Goal: Task Accomplishment & Management: Manage account settings

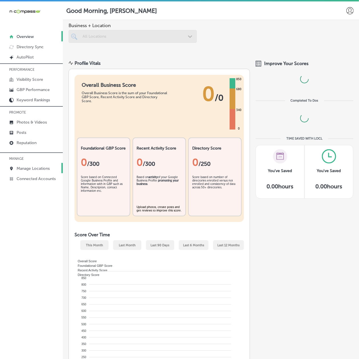
click at [21, 170] on p "Manage Locations" at bounding box center [33, 168] width 33 height 5
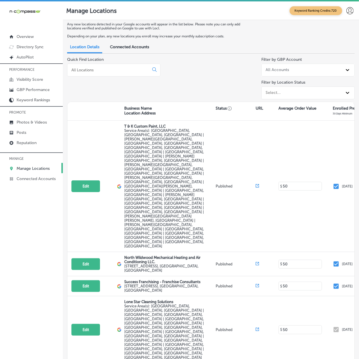
click at [80, 69] on input at bounding box center [109, 69] width 77 height 5
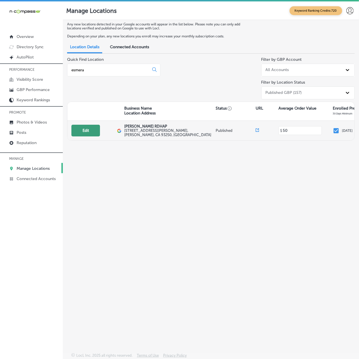
type input "esmera"
click at [95, 133] on button "Edit" at bounding box center [85, 131] width 29 height 12
select select "US"
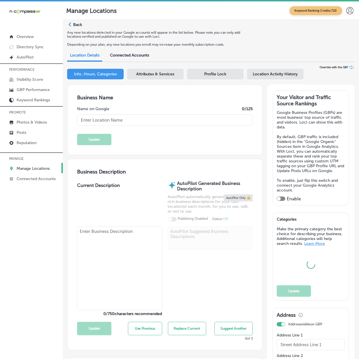
type input "[PERSON_NAME] RDHAP"
type input "[STREET_ADDRESS][PERSON_NAME]"
type input "McFarland"
type input "93250"
type input "US"
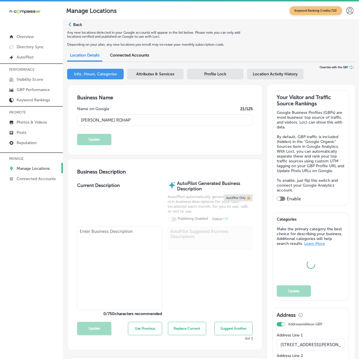
type input "[URL][DOMAIN_NAME]"
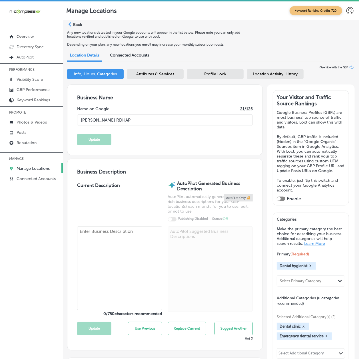
checkbox input "true"
type textarea "[PERSON_NAME] RDHAP is committed to providing exceptional dental care to all ou…"
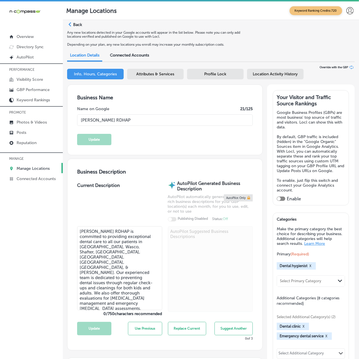
type input "[PHONE_NUMBER]"
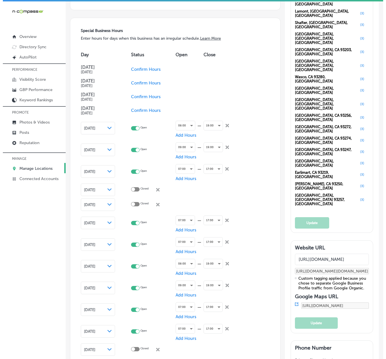
scroll to position [559, 0]
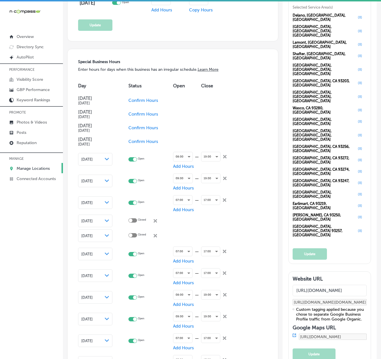
click at [225, 156] on icon at bounding box center [224, 156] width 3 height 3
checkbox input "false"
checkbox input "true"
checkbox input "false"
checkbox input "true"
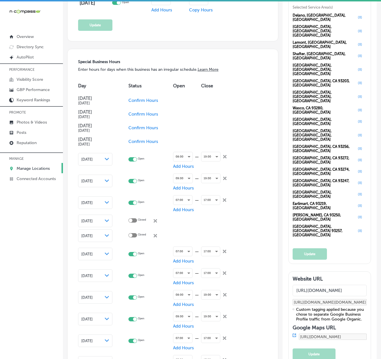
checkbox input "false"
checkbox input "true"
checkbox input "false"
checkbox input "true"
checkbox input "false"
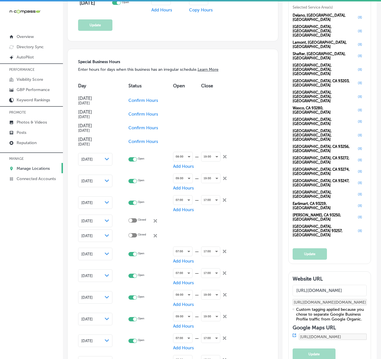
checkbox input "true"
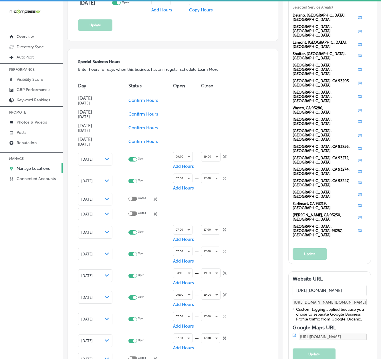
click at [225, 156] on icon at bounding box center [224, 156] width 3 height 3
checkbox input "false"
checkbox input "true"
checkbox input "false"
checkbox input "true"
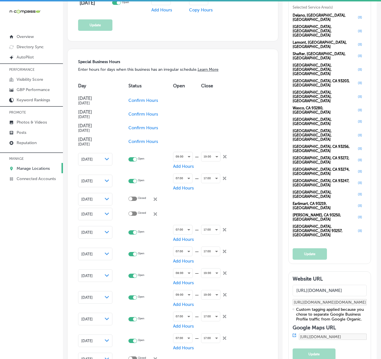
checkbox input "false"
checkbox input "true"
checkbox input "false"
checkbox input "true"
checkbox input "false"
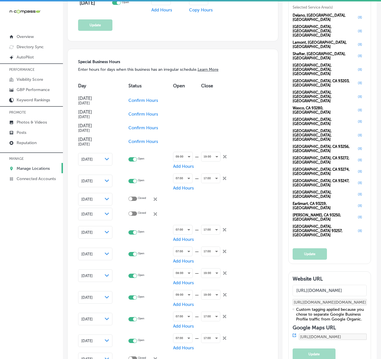
checkbox input "true"
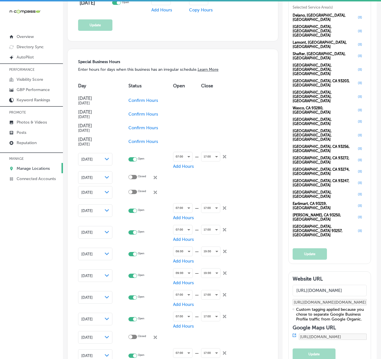
click at [225, 156] on icon at bounding box center [224, 156] width 3 height 3
checkbox input "false"
checkbox input "true"
checkbox input "false"
checkbox input "true"
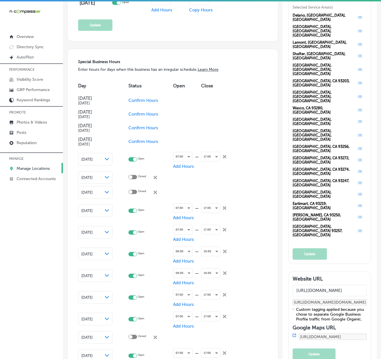
checkbox input "false"
checkbox input "true"
checkbox input "false"
checkbox input "true"
checkbox input "false"
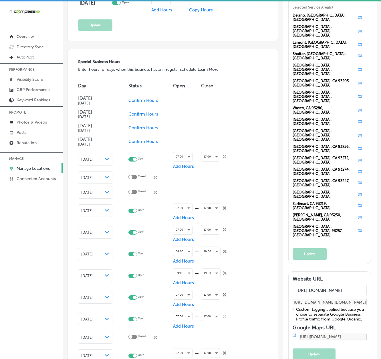
checkbox input "true"
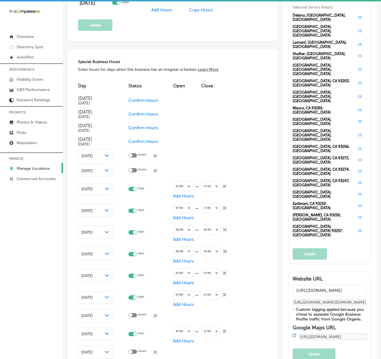
click at [225, 156] on td at bounding box center [217, 156] width 33 height 15
click at [153, 153] on div "Closed close Created with Sketch." at bounding box center [147, 155] width 20 height 5
click at [155, 154] on icon "close Created with Sketch." at bounding box center [154, 155] width 3 height 3
checkbox input "true"
checkbox input "false"
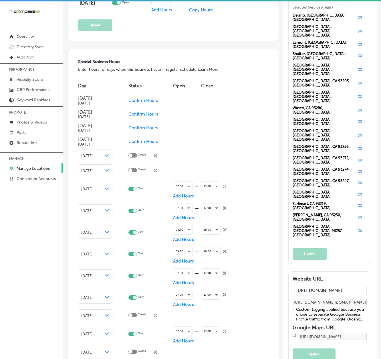
checkbox input "true"
checkbox input "false"
checkbox input "true"
checkbox input "false"
checkbox input "true"
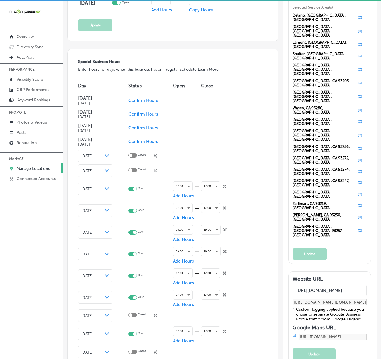
checkbox input "false"
checkbox input "true"
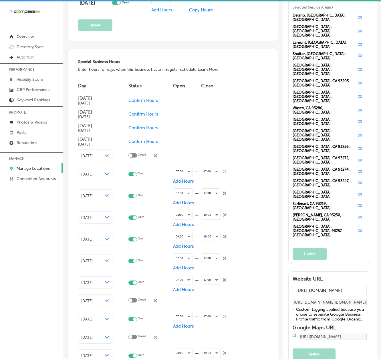
click at [157, 157] on icon "close Created with Sketch." at bounding box center [154, 155] width 3 height 3
checkbox input "true"
checkbox input "false"
checkbox input "true"
checkbox input "false"
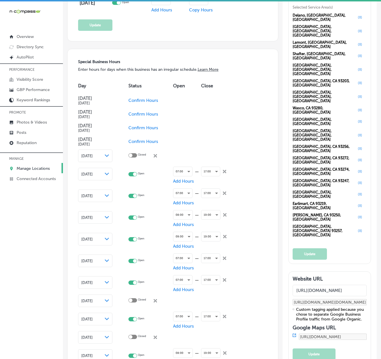
checkbox input "true"
checkbox input "false"
checkbox input "true"
checkbox input "false"
checkbox input "true"
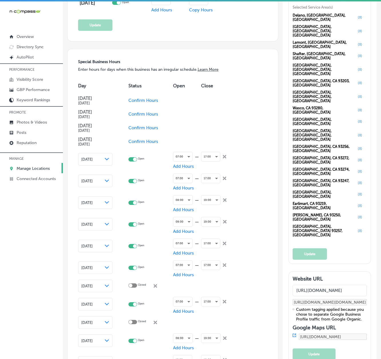
click at [224, 156] on icon at bounding box center [224, 156] width 3 height 3
checkbox input "false"
checkbox input "true"
checkbox input "false"
checkbox input "true"
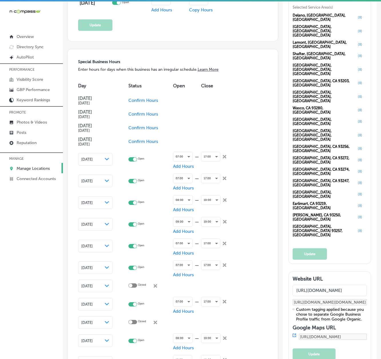
checkbox input "false"
checkbox input "true"
checkbox input "false"
checkbox input "true"
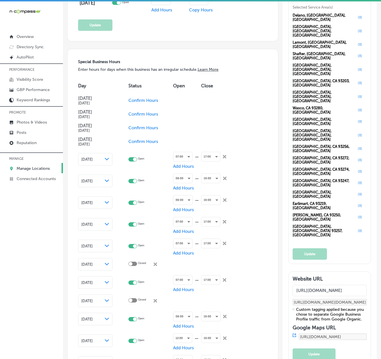
click at [224, 156] on icon at bounding box center [224, 156] width 3 height 3
checkbox input "false"
checkbox input "true"
checkbox input "false"
checkbox input "true"
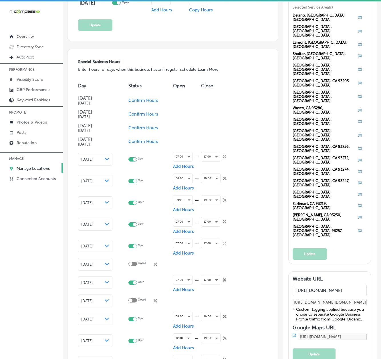
checkbox input "false"
checkbox input "true"
checkbox input "false"
checkbox input "true"
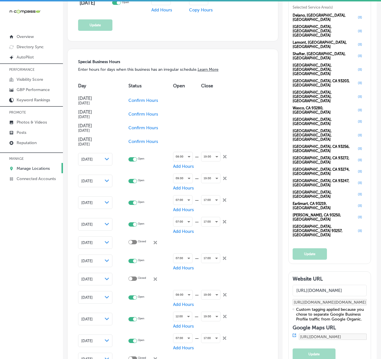
click at [224, 156] on icon "close Created with Sketch." at bounding box center [224, 156] width 3 height 3
checkbox input "false"
checkbox input "true"
checkbox input "false"
checkbox input "true"
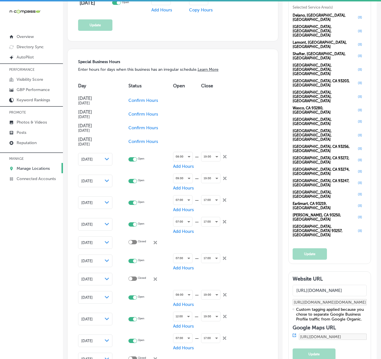
checkbox input "false"
checkbox input "true"
checkbox input "false"
checkbox input "true"
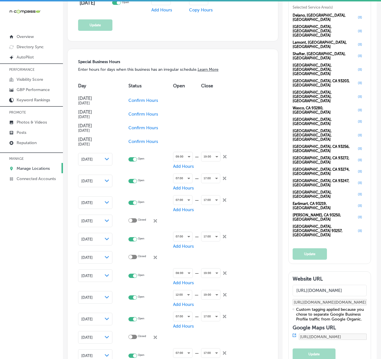
click at [224, 156] on icon "close Created with Sketch." at bounding box center [224, 156] width 3 height 3
checkbox input "false"
checkbox input "true"
checkbox input "false"
checkbox input "true"
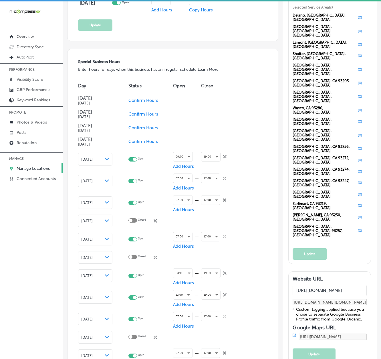
checkbox input "false"
checkbox input "true"
checkbox input "false"
checkbox input "true"
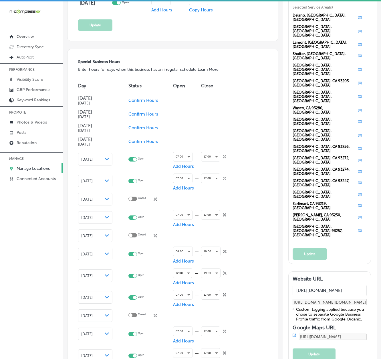
click at [224, 156] on icon at bounding box center [224, 156] width 3 height 3
checkbox input "false"
checkbox input "true"
checkbox input "false"
checkbox input "true"
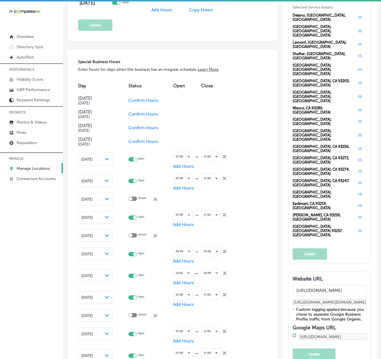
checkbox input "false"
checkbox input "true"
checkbox input "false"
checkbox input "true"
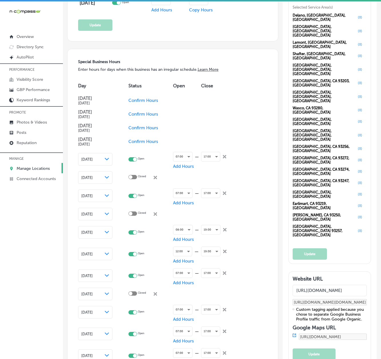
click at [224, 156] on icon at bounding box center [224, 156] width 3 height 3
checkbox input "false"
checkbox input "true"
checkbox input "false"
checkbox input "true"
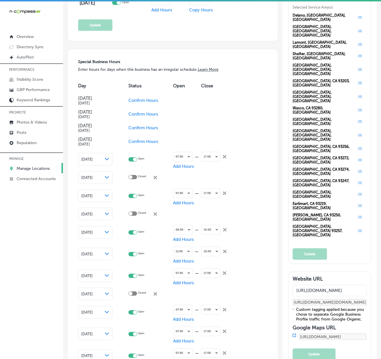
checkbox input "false"
checkbox input "true"
checkbox input "false"
checkbox input "true"
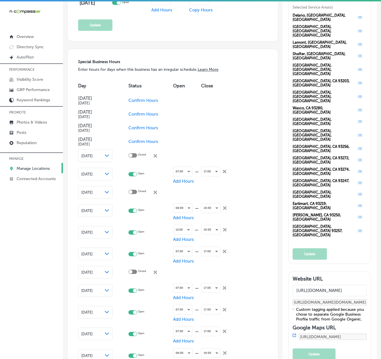
click at [225, 169] on div "close Created with Sketch." at bounding box center [224, 170] width 3 height 3
checkbox input "false"
checkbox input "true"
checkbox input "false"
checkbox input "true"
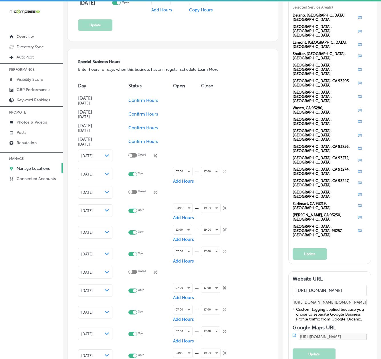
checkbox input "false"
checkbox input "true"
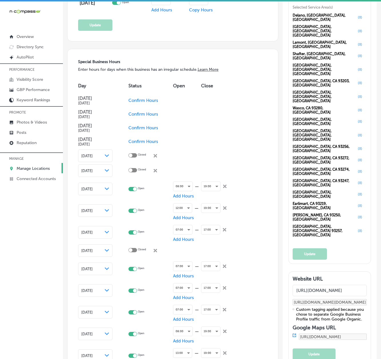
click at [156, 159] on td "Closed close Created with Sketch." at bounding box center [150, 156] width 45 height 15
click at [157, 155] on icon "close Created with Sketch." at bounding box center [154, 155] width 3 height 3
checkbox input "true"
checkbox input "false"
checkbox input "true"
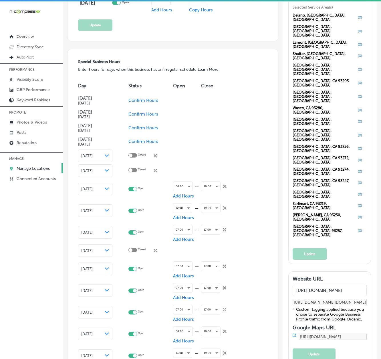
checkbox input "false"
checkbox input "true"
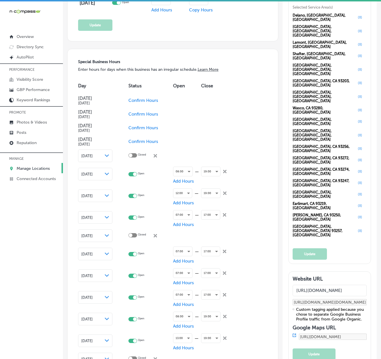
click at [157, 155] on icon "close Created with Sketch." at bounding box center [154, 155] width 3 height 3
checkbox input "true"
checkbox input "false"
checkbox input "true"
checkbox input "false"
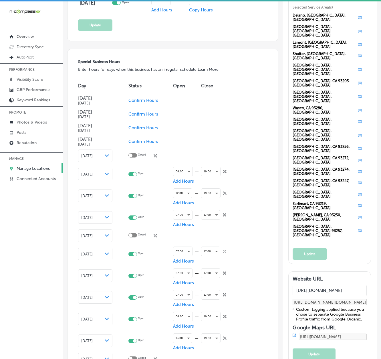
checkbox input "true"
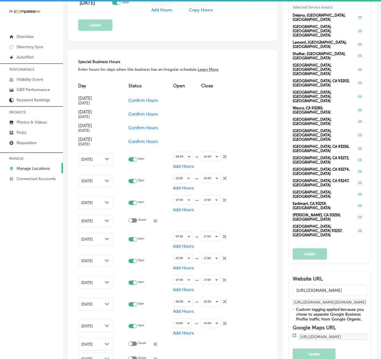
click at [224, 157] on icon "close Created with Sketch." at bounding box center [224, 156] width 3 height 3
checkbox input "false"
checkbox input "true"
checkbox input "false"
checkbox input "true"
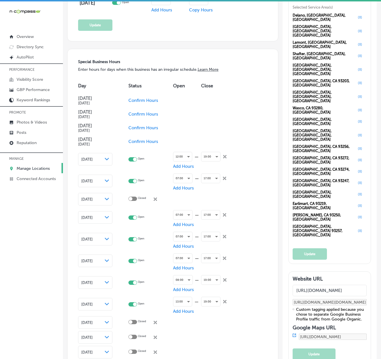
click at [224, 157] on icon at bounding box center [224, 156] width 3 height 3
checkbox input "false"
checkbox input "true"
checkbox input "false"
checkbox input "true"
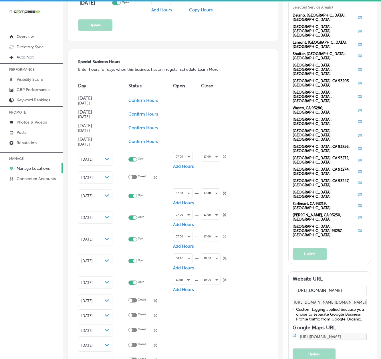
click at [224, 157] on icon at bounding box center [224, 156] width 3 height 3
checkbox input "false"
checkbox input "true"
checkbox input "false"
checkbox input "true"
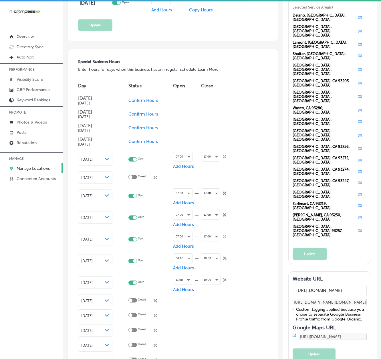
click at [224, 157] on td "17:00 close Created with Sketch." at bounding box center [217, 160] width 33 height 22
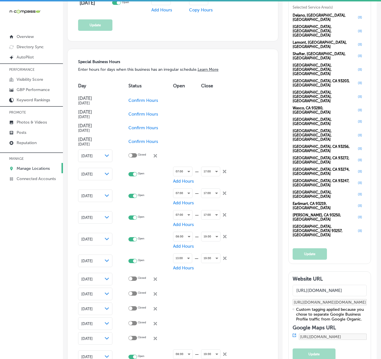
click at [224, 171] on icon at bounding box center [224, 171] width 3 height 3
checkbox input "false"
checkbox input "true"
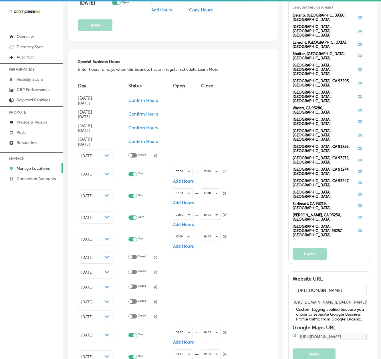
click at [224, 171] on icon at bounding box center [224, 171] width 3 height 3
checkbox input "false"
checkbox input "true"
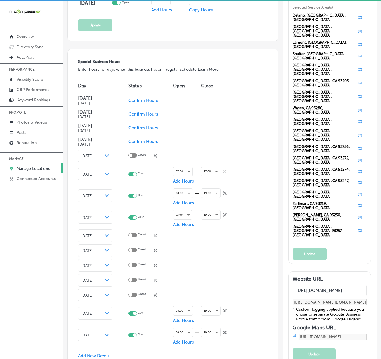
click at [224, 171] on icon at bounding box center [224, 171] width 3 height 3
checkbox input "false"
checkbox input "true"
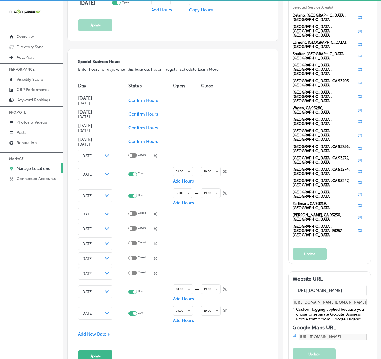
click at [224, 171] on icon "close Created with Sketch." at bounding box center [224, 171] width 3 height 3
checkbox input "false"
checkbox input "true"
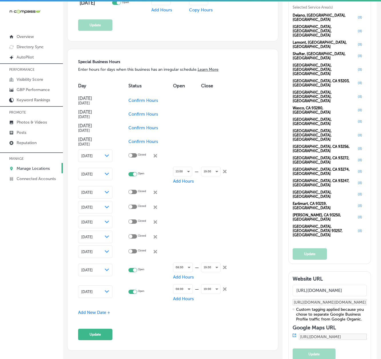
click at [224, 171] on icon "close Created with Sketch." at bounding box center [224, 171] width 3 height 3
checkbox input "false"
checkbox input "true"
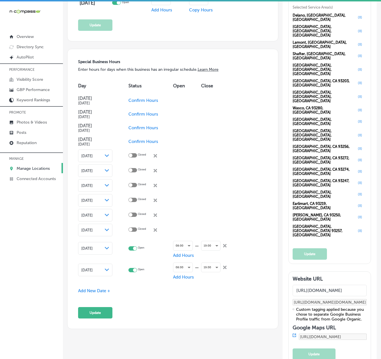
click at [155, 157] on span "close Created with Sketch." at bounding box center [154, 155] width 3 height 5
checkbox input "true"
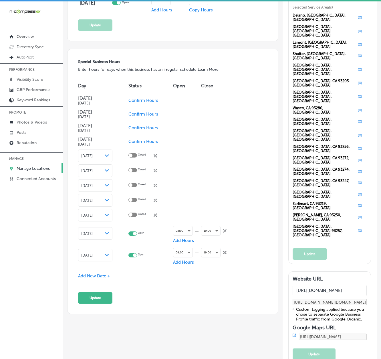
click at [156, 157] on span "close Created with Sketch." at bounding box center [154, 155] width 3 height 5
checkbox input "true"
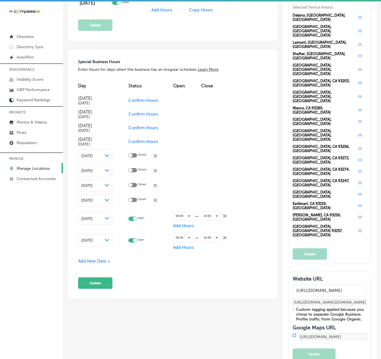
click at [156, 157] on span "close Created with Sketch." at bounding box center [154, 155] width 3 height 5
checkbox input "true"
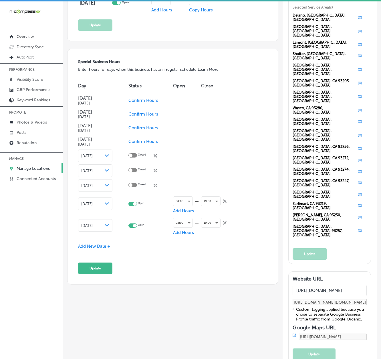
click at [156, 157] on span "close Created with Sketch." at bounding box center [154, 155] width 3 height 5
checkbox input "true"
click at [156, 157] on span "close Created with Sketch." at bounding box center [154, 155] width 3 height 5
checkbox input "true"
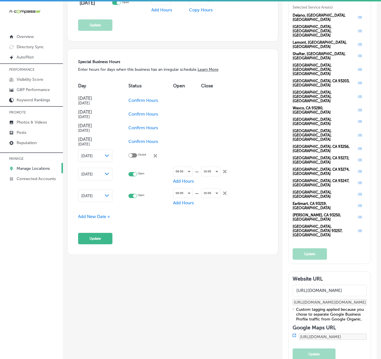
click at [156, 157] on span "close Created with Sketch." at bounding box center [154, 155] width 3 height 5
checkbox input "true"
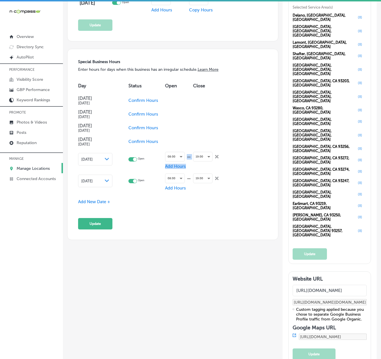
click at [218, 157] on icon at bounding box center [216, 156] width 3 height 3
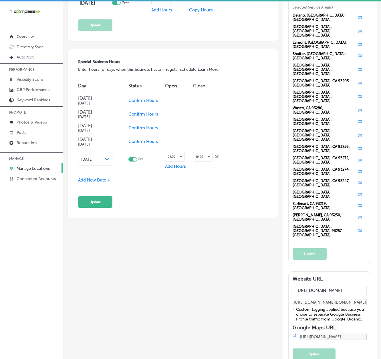
click at [217, 160] on div "19:00 close Created with Sketch." at bounding box center [206, 157] width 26 height 14
click at [216, 158] on icon "close Created with Sketch." at bounding box center [216, 156] width 3 height 3
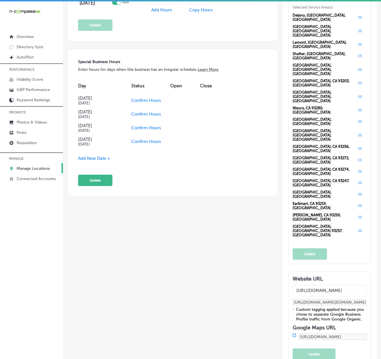
click at [99, 157] on span "Add New Date +" at bounding box center [94, 158] width 32 height 5
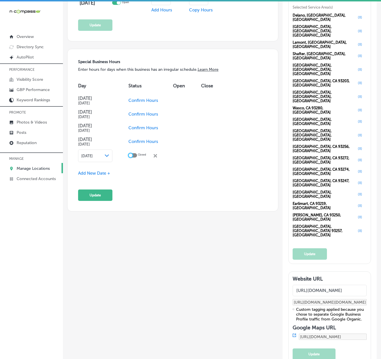
click at [132, 155] on div at bounding box center [131, 156] width 4 height 4
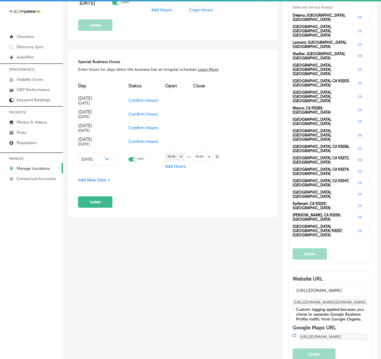
click at [169, 158] on div "00:00" at bounding box center [174, 157] width 19 height 8
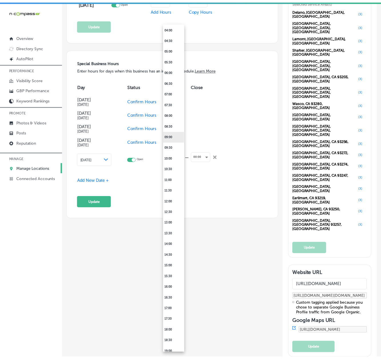
scroll to position [102, 0]
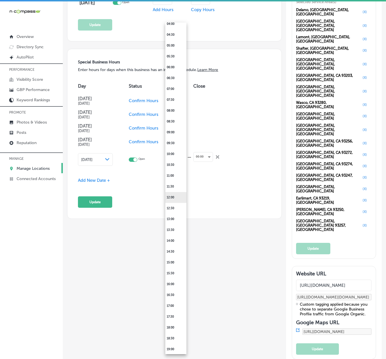
click at [171, 199] on li "12:00" at bounding box center [175, 197] width 21 height 11
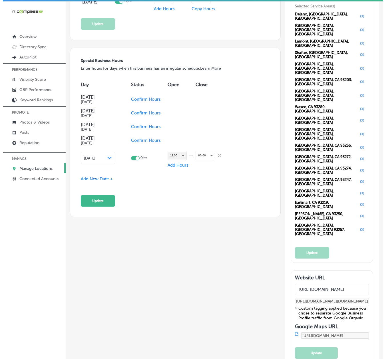
scroll to position [559, 0]
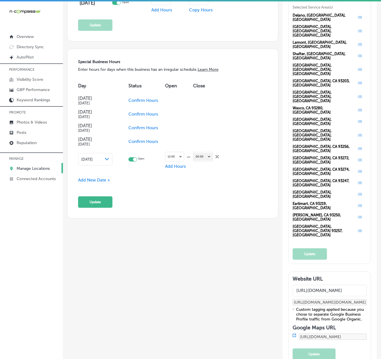
click at [203, 158] on div "00:00" at bounding box center [202, 157] width 19 height 8
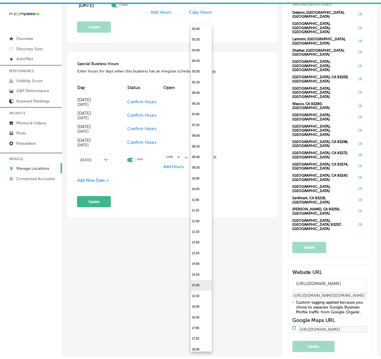
scroll to position [102, 0]
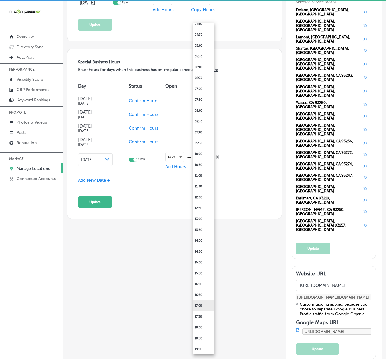
click at [201, 306] on li "17:00" at bounding box center [203, 306] width 21 height 11
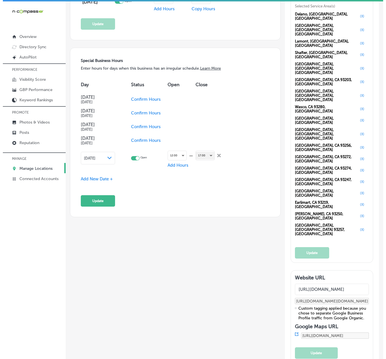
scroll to position [559, 0]
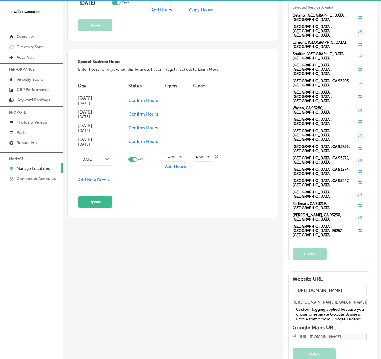
click at [90, 179] on span "Add New Date +" at bounding box center [94, 180] width 32 height 5
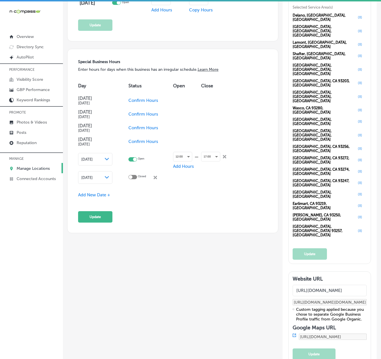
click at [130, 158] on div at bounding box center [132, 159] width 9 height 4
checkbox input "false"
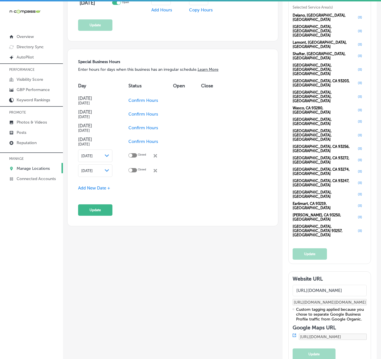
click at [93, 171] on span "[DATE]" at bounding box center [86, 171] width 11 height 4
click at [135, 171] on div at bounding box center [132, 170] width 9 height 4
checkbox input "true"
click at [177, 174] on div "00:00" at bounding box center [182, 172] width 19 height 8
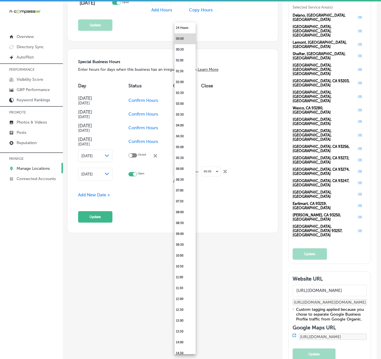
scroll to position [560, 0]
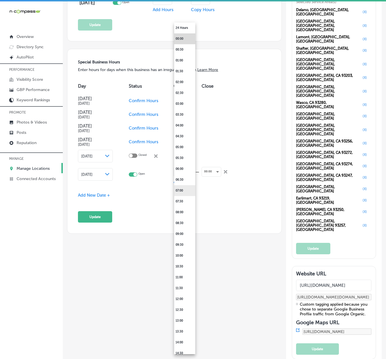
click at [186, 191] on li "07:00" at bounding box center [184, 190] width 21 height 11
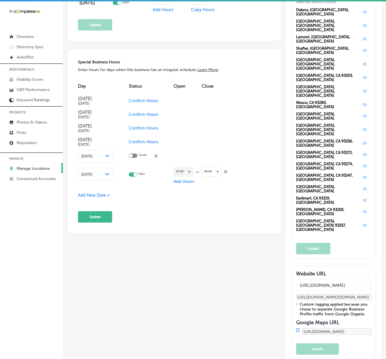
scroll to position [559, 0]
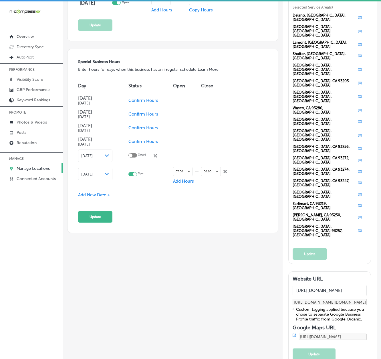
click at [210, 169] on div at bounding box center [190, 179] width 381 height 359
click at [212, 173] on div "00:00" at bounding box center [210, 172] width 19 height 8
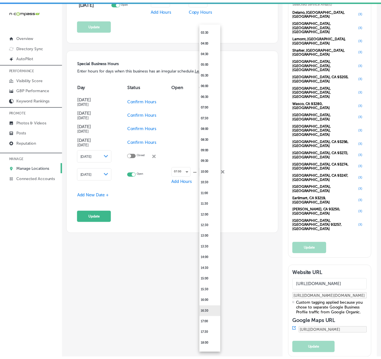
scroll to position [203, 0]
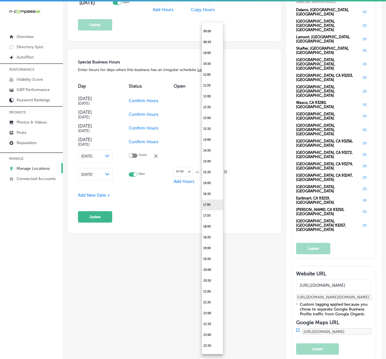
click at [210, 203] on li "17:00" at bounding box center [212, 205] width 21 height 11
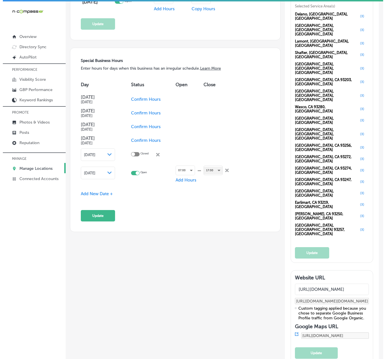
scroll to position [559, 0]
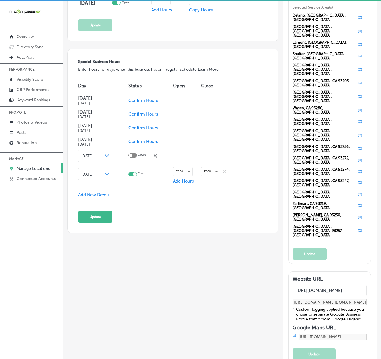
click at [88, 197] on span "Add New Date +" at bounding box center [94, 195] width 32 height 5
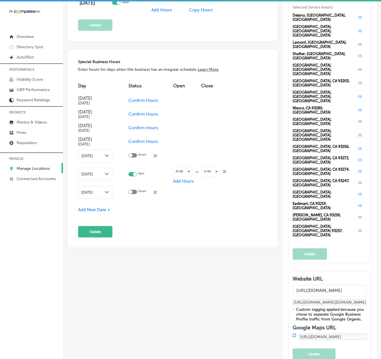
click at [90, 195] on span "[DATE]" at bounding box center [86, 193] width 11 height 4
click at [133, 190] on div at bounding box center [132, 192] width 9 height 4
checkbox input "true"
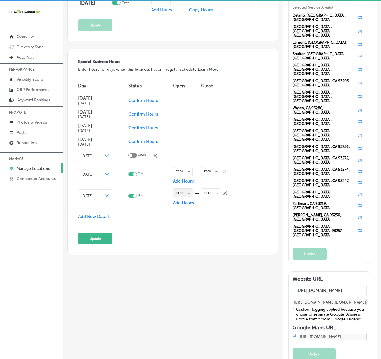
click at [181, 195] on div "00:00" at bounding box center [182, 194] width 19 height 8
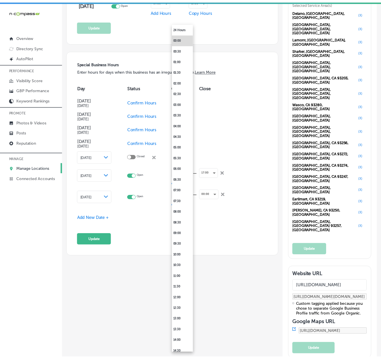
scroll to position [560, 0]
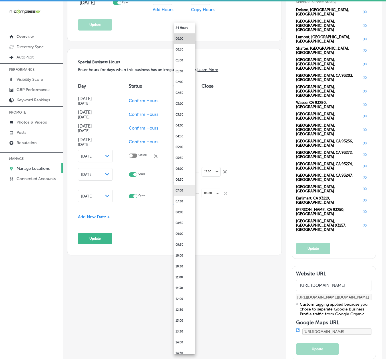
click at [181, 191] on li "07:00" at bounding box center [184, 190] width 21 height 11
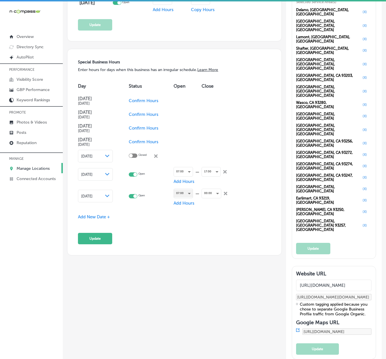
scroll to position [559, 0]
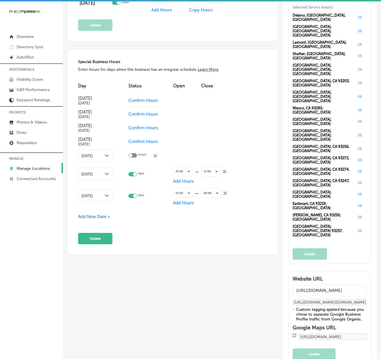
click at [209, 188] on div "00:00 close Created with Sketch." at bounding box center [214, 193] width 26 height 14
click at [209, 193] on div "00:00" at bounding box center [210, 194] width 19 height 8
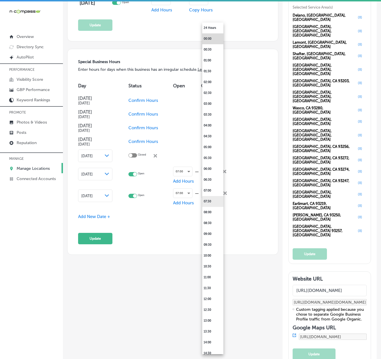
scroll to position [560, 0]
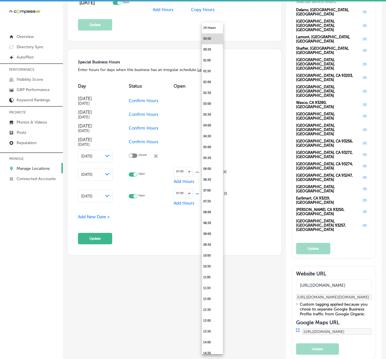
click at [132, 269] on div at bounding box center [193, 179] width 386 height 359
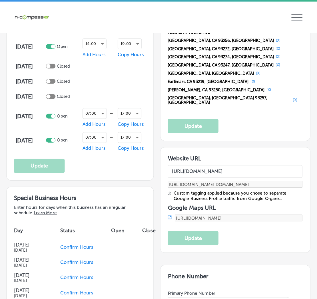
scroll to position [673, 0]
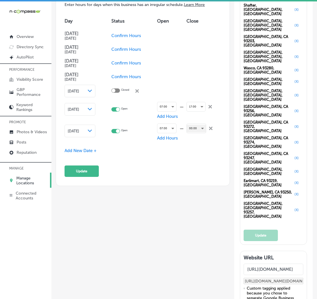
click at [194, 129] on div "00:00" at bounding box center [196, 129] width 19 height 8
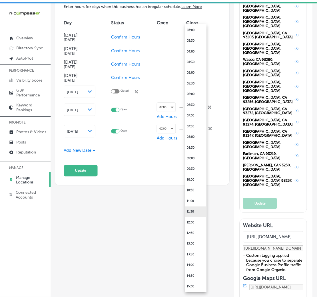
scroll to position [127, 0]
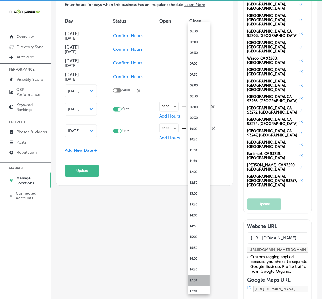
click at [201, 277] on li "17:00" at bounding box center [198, 281] width 21 height 11
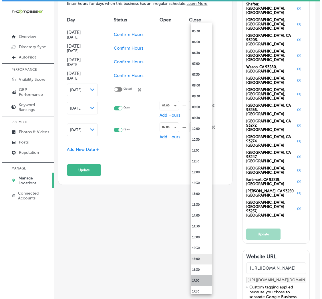
scroll to position [630, 0]
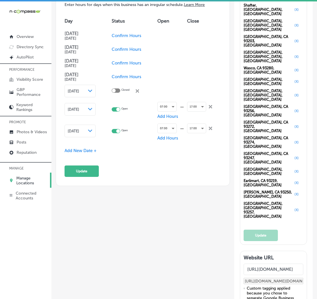
click at [85, 153] on span "Add New Date +" at bounding box center [81, 150] width 32 height 5
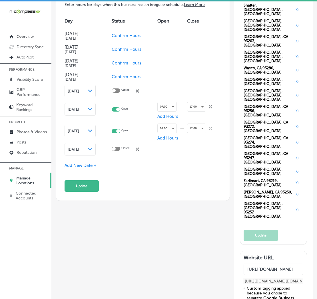
click at [78, 149] on span "[DATE]" at bounding box center [73, 149] width 11 height 4
click at [92, 148] on polygon at bounding box center [90, 149] width 4 height 3
click at [116, 148] on div at bounding box center [114, 149] width 4 height 4
checkbox input "true"
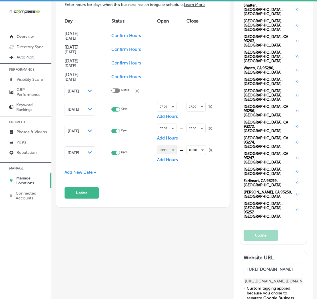
click at [170, 149] on div "00:00" at bounding box center [166, 151] width 19 height 8
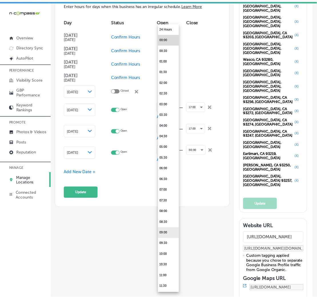
scroll to position [85, 0]
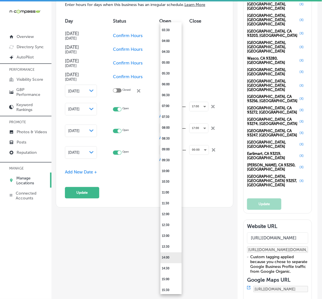
click at [166, 257] on li "14:00" at bounding box center [170, 258] width 21 height 11
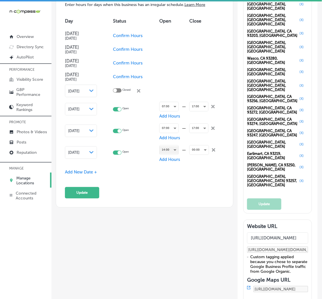
scroll to position [630, 0]
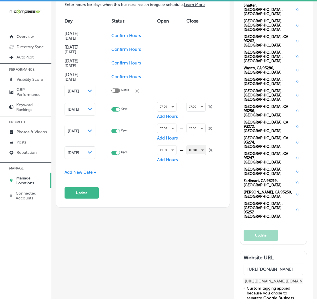
click at [188, 147] on div "00:00" at bounding box center [196, 151] width 19 height 8
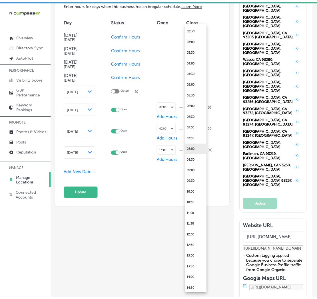
scroll to position [169, 0]
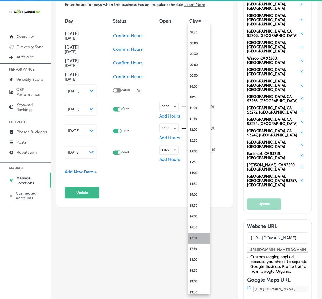
click at [194, 237] on li "17:00" at bounding box center [198, 238] width 21 height 11
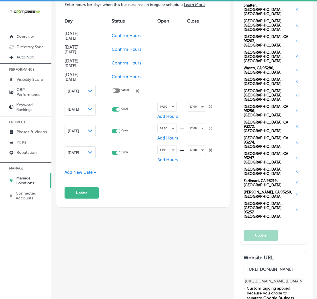
click at [72, 175] on span "Add New Date +" at bounding box center [81, 172] width 32 height 5
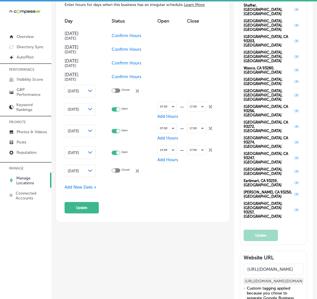
click at [70, 169] on span "[DATE]" at bounding box center [73, 171] width 11 height 4
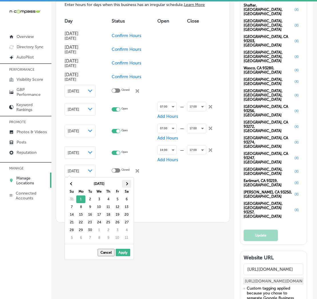
click at [127, 184] on span at bounding box center [126, 184] width 3 height 3
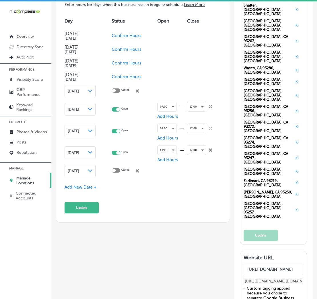
click at [119, 171] on div at bounding box center [116, 171] width 9 height 5
click at [119, 169] on div at bounding box center [116, 171] width 9 height 4
checkbox input "true"
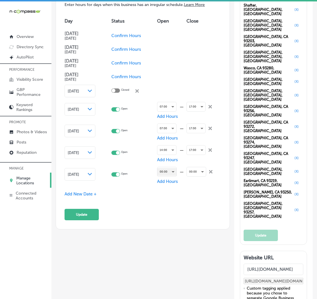
click at [161, 174] on div "00:00" at bounding box center [166, 172] width 19 height 8
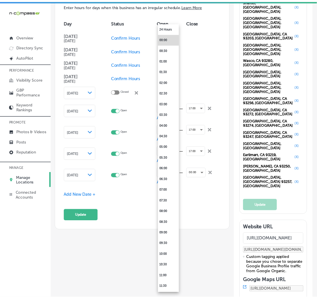
scroll to position [632, 0]
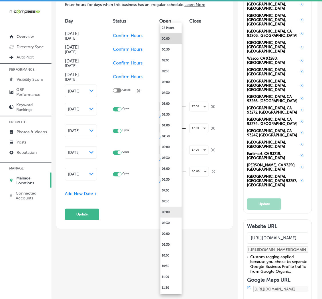
click at [167, 211] on li "08:00" at bounding box center [170, 212] width 21 height 11
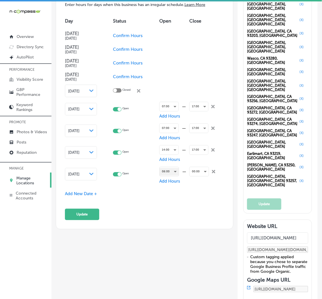
scroll to position [630, 0]
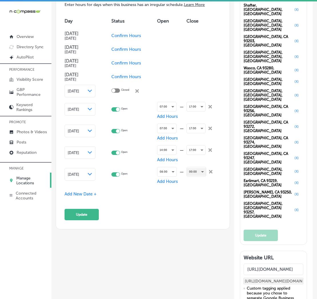
click at [189, 174] on div "00:00" at bounding box center [196, 172] width 19 height 8
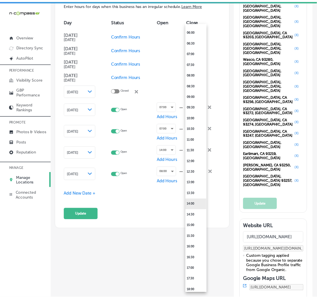
scroll to position [169, 0]
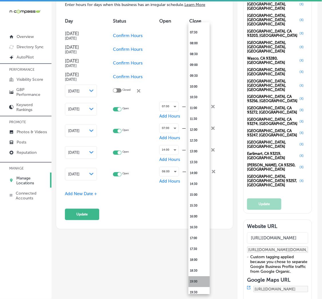
click at [194, 281] on li "19:00" at bounding box center [198, 282] width 21 height 11
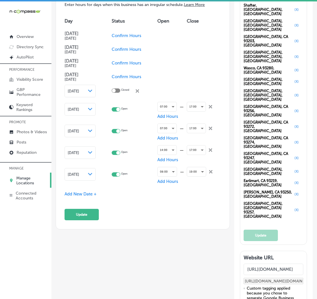
click at [69, 196] on span "Add New Date +" at bounding box center [81, 194] width 32 height 5
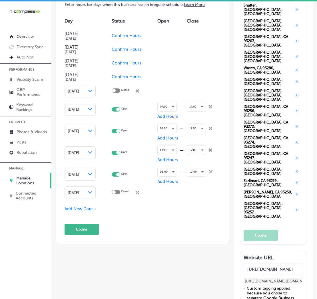
click at [76, 193] on span "[DATE]" at bounding box center [73, 193] width 11 height 4
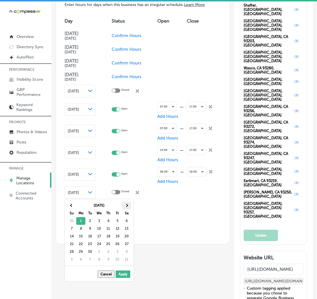
click at [124, 205] on th at bounding box center [126, 206] width 9 height 8
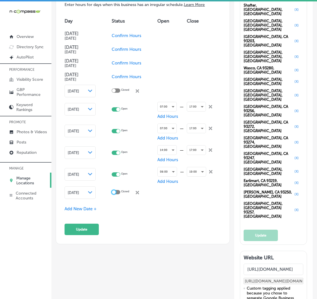
click at [116, 191] on div at bounding box center [114, 193] width 4 height 4
checkbox input "true"
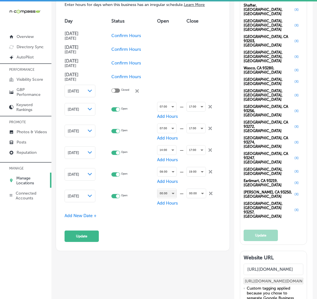
click at [164, 191] on div "00:00" at bounding box center [166, 194] width 19 height 8
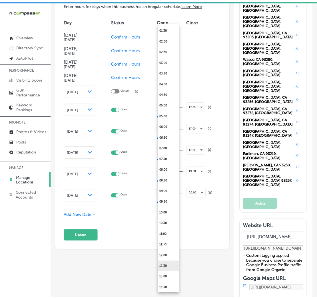
scroll to position [85, 0]
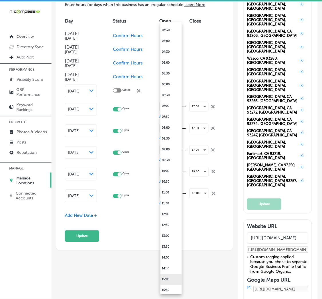
click at [167, 279] on li "15:00" at bounding box center [170, 280] width 21 height 11
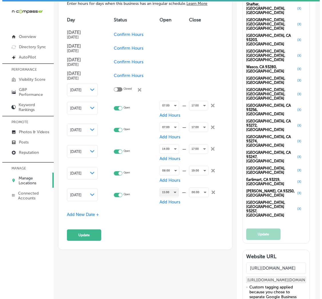
scroll to position [630, 0]
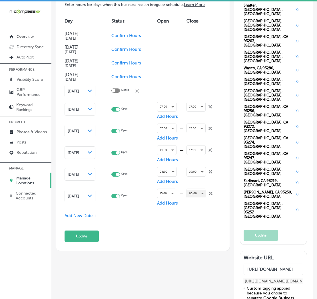
click at [199, 196] on div "00:00" at bounding box center [197, 194] width 20 height 10
click at [195, 190] on div "00:00" at bounding box center [196, 194] width 19 height 8
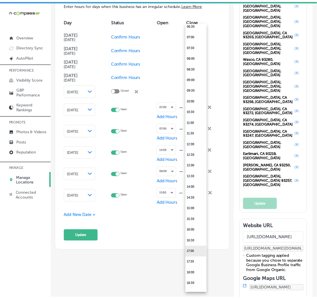
scroll to position [169, 0]
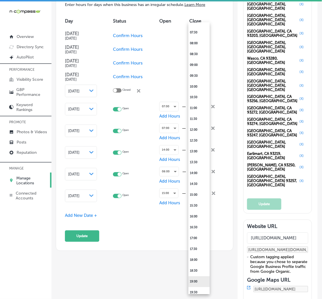
click at [199, 279] on li "19:00" at bounding box center [198, 282] width 21 height 11
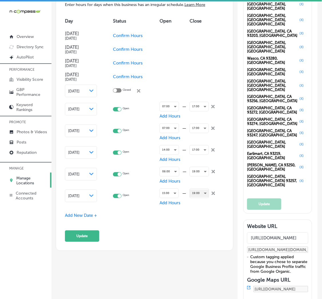
scroll to position [630, 0]
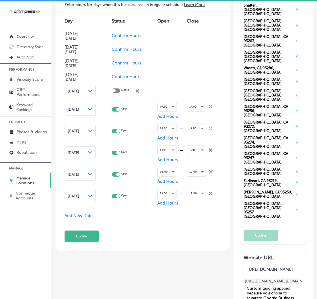
click at [76, 218] on span "Add New Date +" at bounding box center [81, 215] width 32 height 5
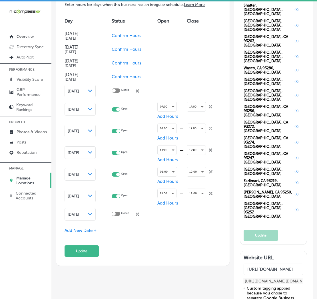
click at [76, 213] on span "[DATE]" at bounding box center [73, 215] width 11 height 4
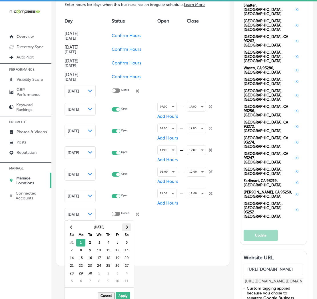
click at [125, 229] on th at bounding box center [126, 228] width 9 height 8
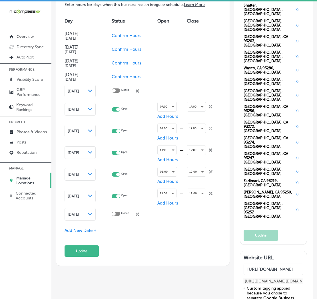
click at [116, 213] on div at bounding box center [114, 214] width 4 height 4
checkbox input "true"
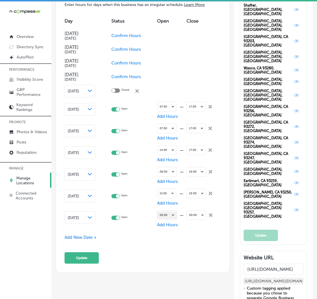
click at [165, 215] on div "00:00" at bounding box center [166, 216] width 19 height 8
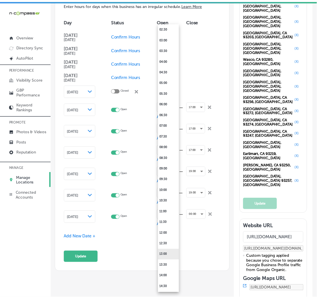
scroll to position [85, 0]
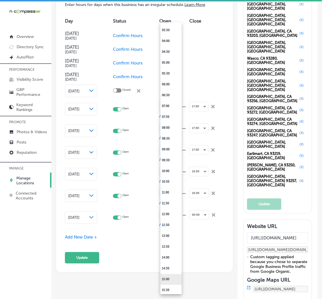
click at [169, 275] on li "15:00" at bounding box center [170, 280] width 21 height 11
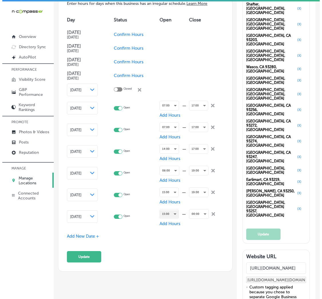
scroll to position [630, 0]
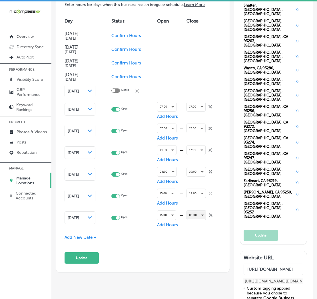
click at [191, 215] on div "00:00" at bounding box center [196, 216] width 19 height 8
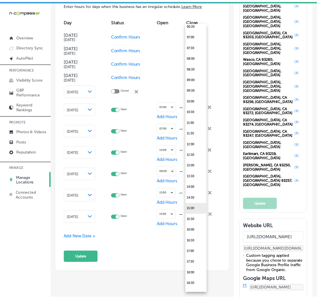
scroll to position [169, 0]
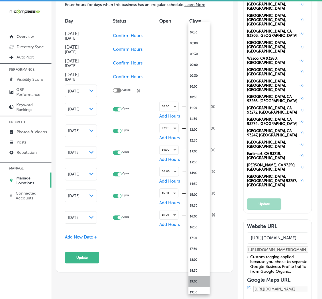
click at [193, 278] on li "19:00" at bounding box center [198, 282] width 21 height 11
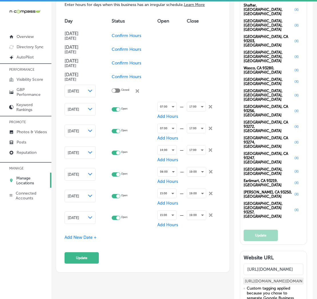
click at [73, 240] on span "Add New Date +" at bounding box center [81, 237] width 32 height 5
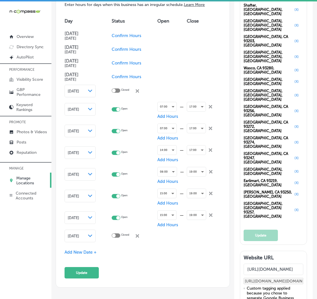
click at [76, 234] on span "[DATE]" at bounding box center [73, 236] width 11 height 4
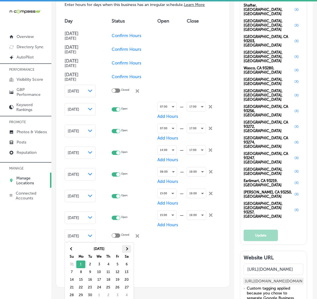
click at [126, 248] on span at bounding box center [126, 249] width 3 height 3
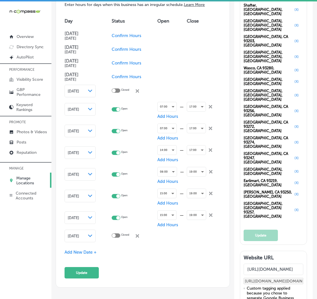
click at [120, 234] on div at bounding box center [116, 236] width 9 height 4
checkbox input "true"
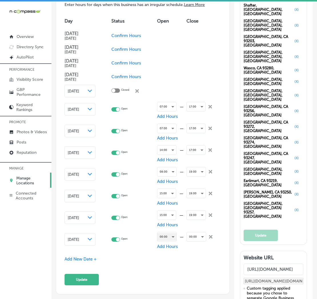
click at [159, 233] on div "00:00" at bounding box center [166, 237] width 19 height 8
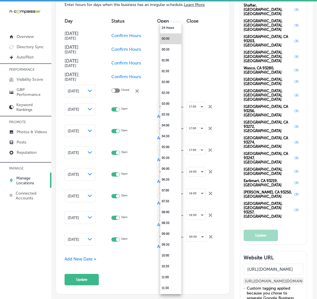
scroll to position [632, 0]
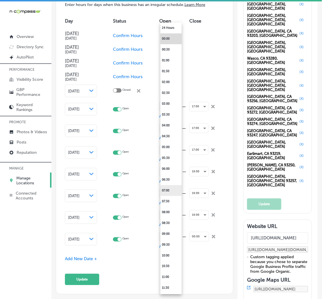
click at [170, 191] on li "07:00" at bounding box center [170, 190] width 21 height 11
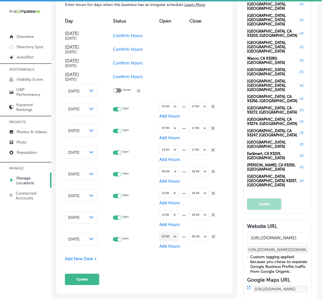
scroll to position [630, 0]
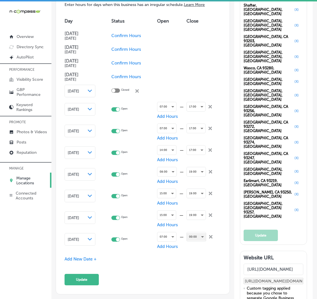
click at [192, 235] on div "00:00" at bounding box center [196, 237] width 19 height 8
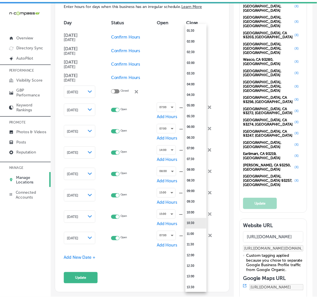
scroll to position [127, 0]
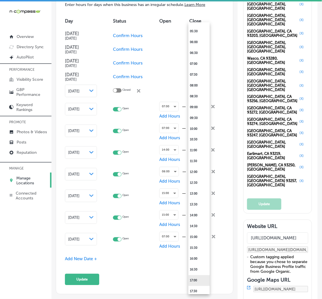
click at [198, 281] on li "17:00" at bounding box center [198, 281] width 21 height 11
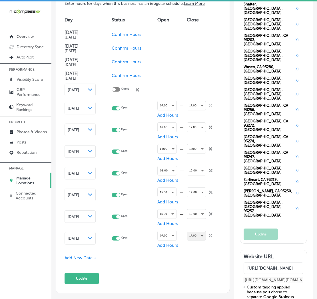
scroll to position [630, 0]
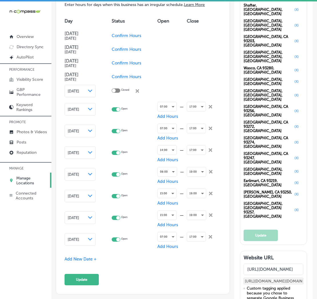
click at [83, 262] on span "Add New Date +" at bounding box center [81, 259] width 32 height 5
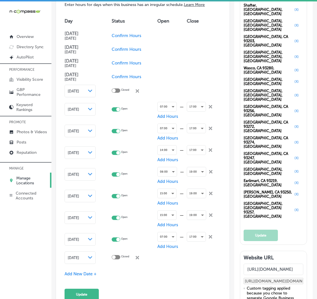
click at [79, 257] on span "[DATE]" at bounding box center [73, 258] width 11 height 4
click at [152, 270] on div "Special Business Hours Enter hours for days when this business has an irregular…" at bounding box center [143, 148] width 156 height 306
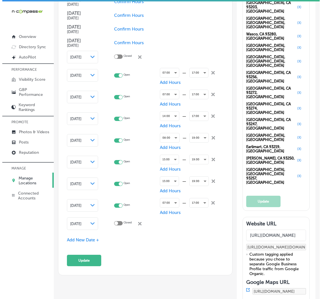
scroll to position [715, 0]
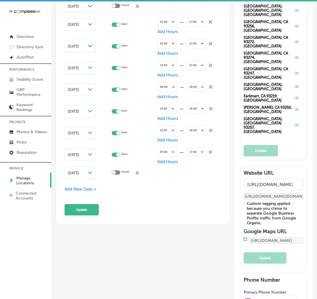
click at [90, 173] on div "[DATE] Path Created with Sketch." at bounding box center [80, 173] width 25 height 5
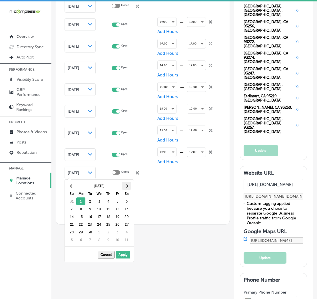
click at [127, 187] on span at bounding box center [126, 186] width 3 height 3
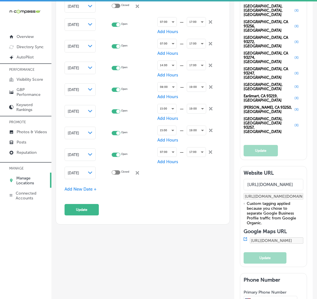
click at [82, 192] on span "Add New Date +" at bounding box center [81, 189] width 32 height 5
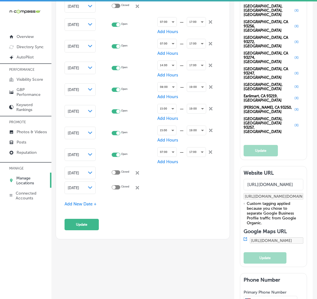
click at [116, 186] on div at bounding box center [114, 188] width 4 height 4
checkbox input "true"
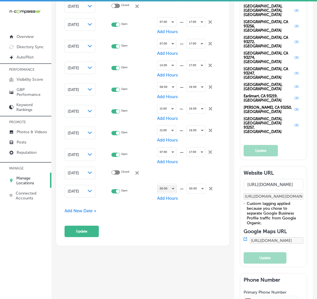
click at [162, 185] on div "00:00" at bounding box center [166, 189] width 19 height 8
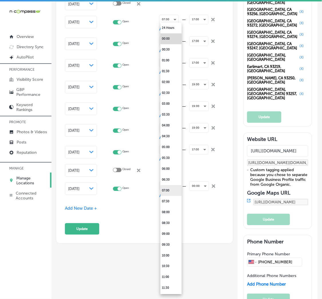
click at [162, 192] on li "07:00" at bounding box center [170, 190] width 21 height 11
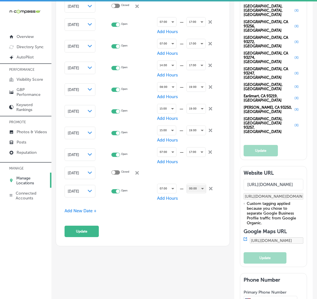
click at [189, 186] on div "00:00" at bounding box center [196, 189] width 19 height 8
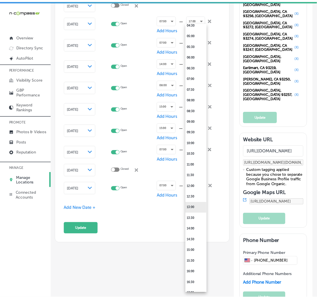
scroll to position [127, 0]
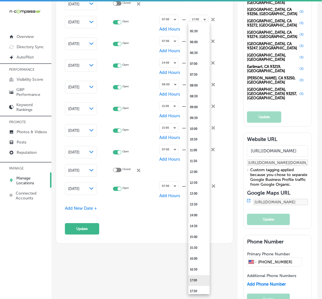
click at [196, 279] on li "17:00" at bounding box center [198, 281] width 21 height 11
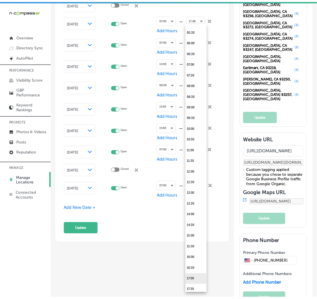
scroll to position [715, 0]
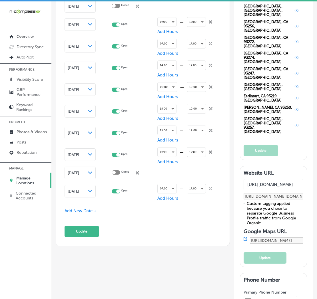
click at [85, 214] on span "Add New Date +" at bounding box center [81, 211] width 32 height 5
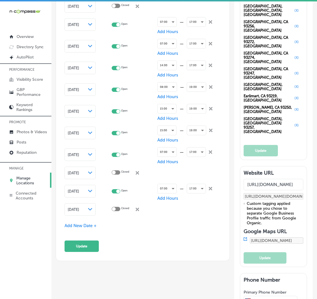
click at [79, 190] on span "[DATE]" at bounding box center [73, 191] width 11 height 4
click at [70, 193] on span "[DATE]" at bounding box center [73, 191] width 11 height 4
click at [79, 211] on span "[DATE]" at bounding box center [73, 210] width 11 height 4
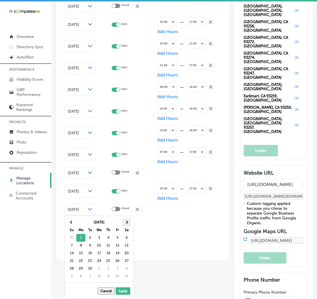
click at [125, 223] on th at bounding box center [126, 223] width 9 height 8
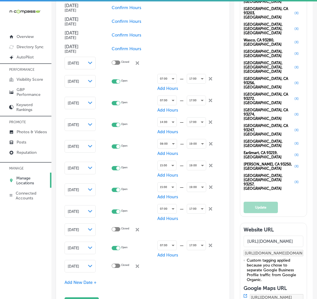
scroll to position [673, 0]
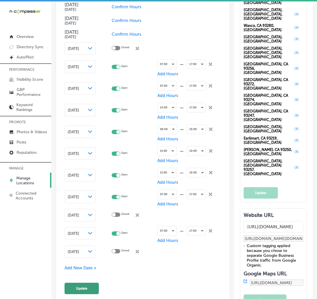
click at [84, 290] on button "Update" at bounding box center [82, 288] width 34 height 11
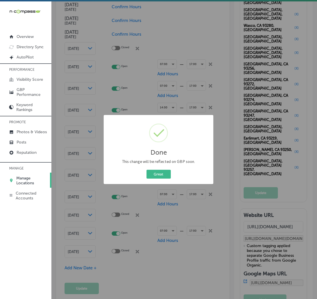
scroll to position [674, 0]
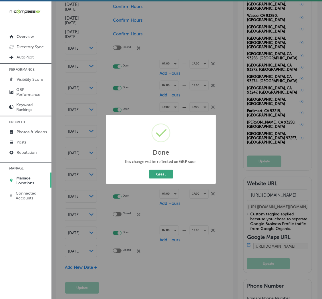
click at [158, 172] on button "Great" at bounding box center [161, 174] width 24 height 9
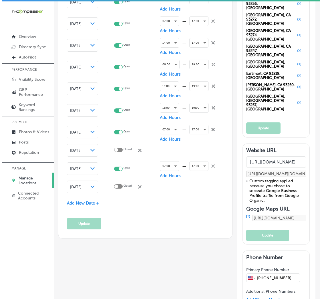
scroll to position [758, 0]
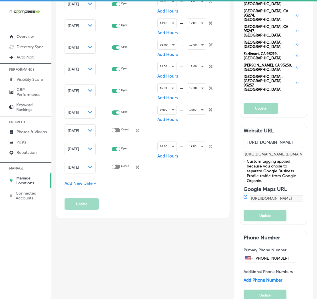
click at [68, 186] on span "Add New Date +" at bounding box center [81, 183] width 32 height 5
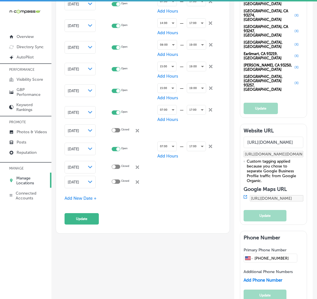
click at [75, 184] on span "[DATE]" at bounding box center [73, 182] width 11 height 4
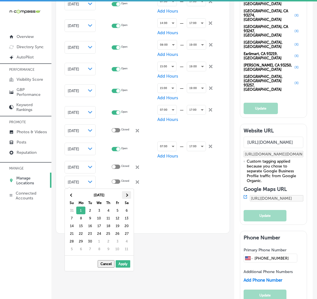
click at [124, 195] on th at bounding box center [126, 195] width 9 height 8
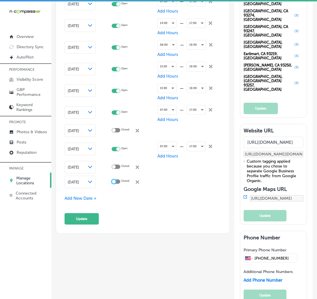
click at [116, 180] on div at bounding box center [114, 182] width 4 height 4
checkbox input "true"
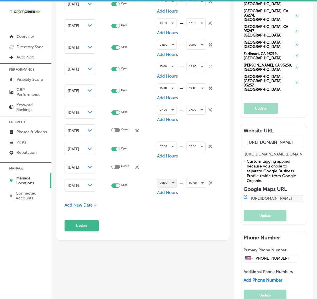
click at [162, 182] on div "00:00" at bounding box center [166, 183] width 19 height 8
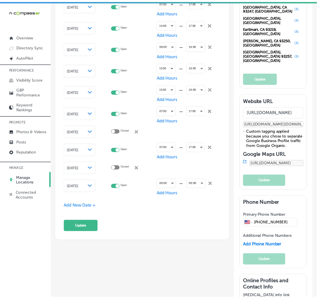
scroll to position [761, 0]
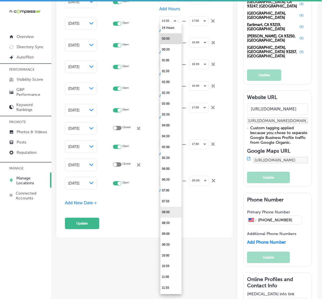
click at [170, 214] on li "08:00" at bounding box center [170, 212] width 21 height 11
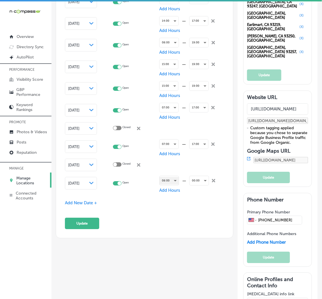
scroll to position [758, 0]
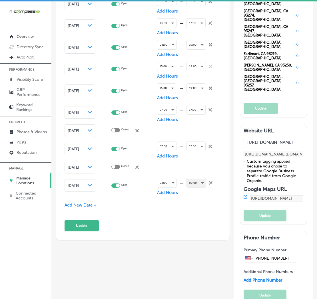
click at [197, 184] on div "00:00" at bounding box center [196, 183] width 19 height 8
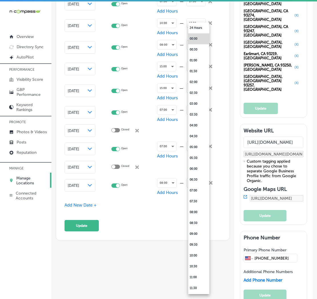
scroll to position [761, 0]
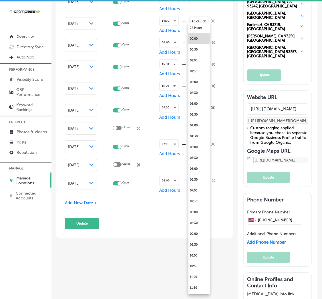
click at [167, 227] on div at bounding box center [161, 149] width 322 height 299
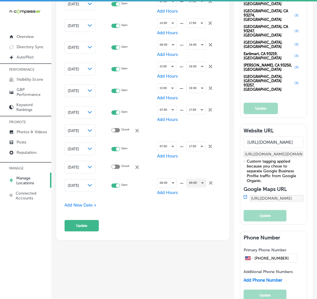
click at [196, 181] on div "00:00" at bounding box center [196, 183] width 19 height 8
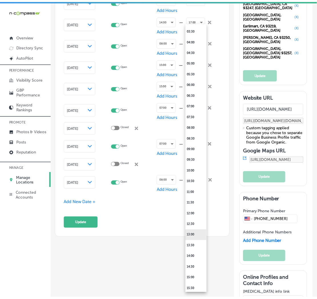
scroll to position [169, 0]
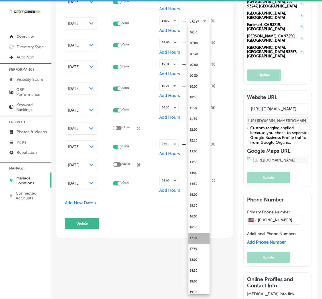
click at [196, 238] on li "17:00" at bounding box center [198, 238] width 21 height 11
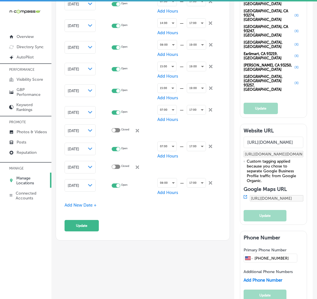
click at [81, 208] on span "Add New Date +" at bounding box center [81, 205] width 32 height 5
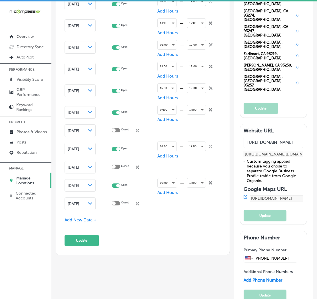
click at [81, 207] on div "[DATE] Path Created with Sketch." at bounding box center [80, 204] width 31 height 13
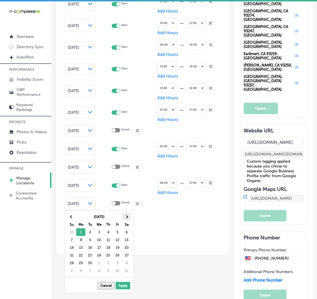
click at [127, 216] on th at bounding box center [126, 217] width 9 height 8
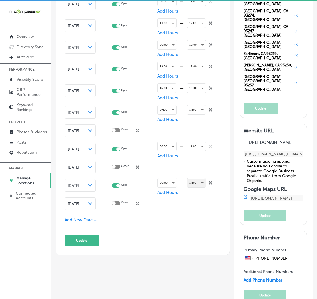
click at [201, 182] on div "17:00" at bounding box center [196, 183] width 19 height 8
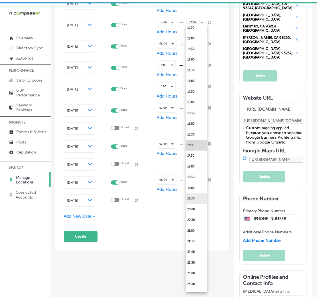
scroll to position [270, 0]
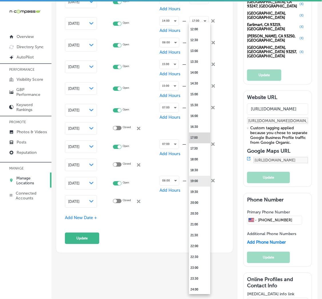
click at [196, 179] on li "19:00" at bounding box center [199, 181] width 21 height 11
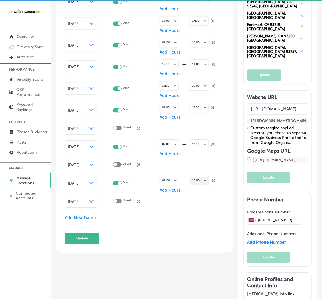
scroll to position [758, 0]
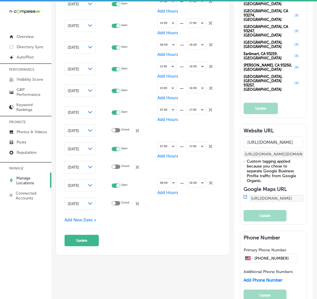
click at [111, 202] on td "[DATE] Path Created with Sketch." at bounding box center [88, 204] width 47 height 15
click at [116, 202] on div at bounding box center [114, 204] width 4 height 4
checkbox input "true"
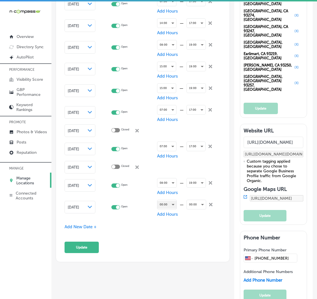
click at [167, 202] on div "00:00" at bounding box center [166, 205] width 19 height 8
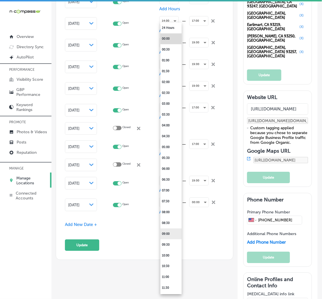
click at [164, 232] on li "09:00" at bounding box center [170, 234] width 21 height 11
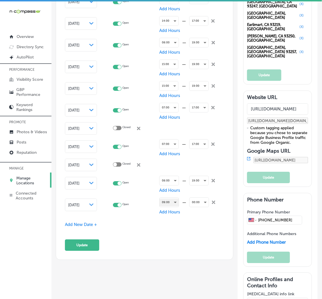
scroll to position [758, 0]
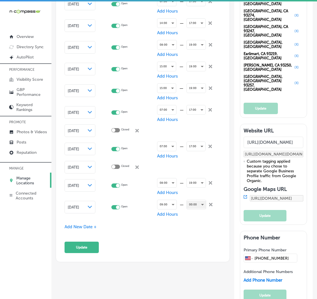
click at [195, 204] on div "00:00" at bounding box center [196, 205] width 19 height 8
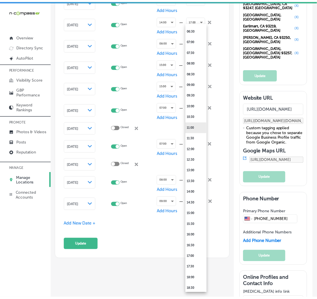
scroll to position [169, 0]
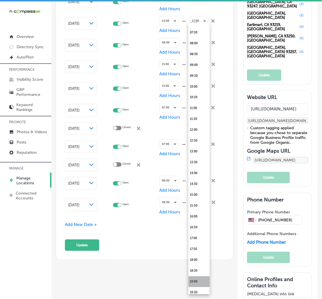
click at [196, 282] on li "19:00" at bounding box center [198, 282] width 21 height 11
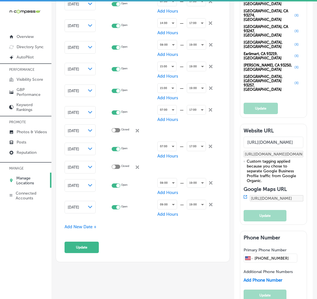
click at [76, 229] on span "Add New Date +" at bounding box center [81, 227] width 32 height 5
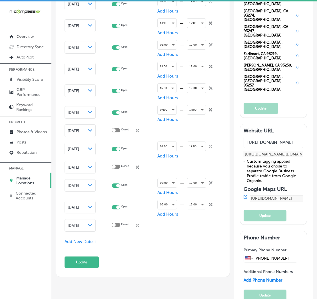
click at [79, 227] on span "[DATE]" at bounding box center [73, 226] width 11 height 4
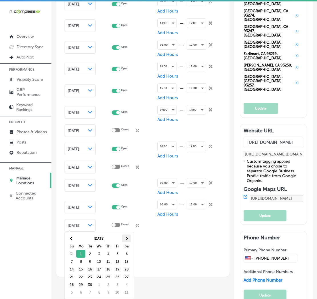
click at [130, 238] on th at bounding box center [126, 239] width 9 height 8
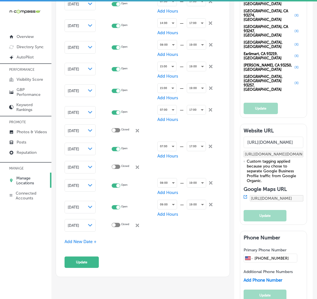
click at [120, 224] on div at bounding box center [116, 225] width 9 height 4
checkbox input "true"
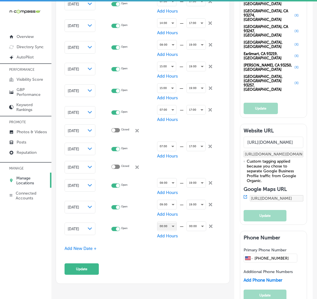
click at [170, 224] on div "00:00" at bounding box center [166, 227] width 19 height 8
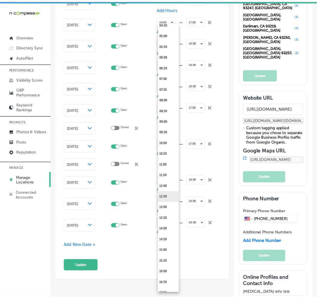
scroll to position [127, 0]
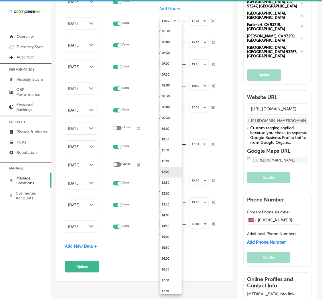
click at [167, 173] on li "12:00" at bounding box center [170, 172] width 21 height 11
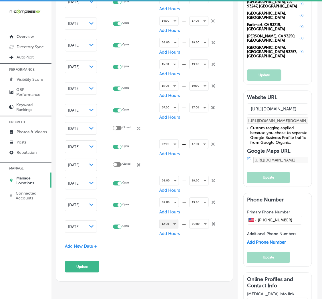
scroll to position [758, 0]
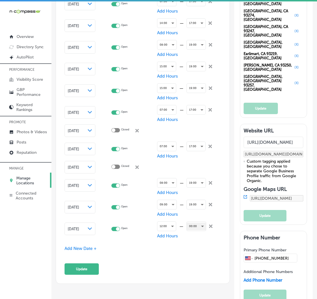
click at [187, 226] on div "00:00" at bounding box center [196, 227] width 19 height 8
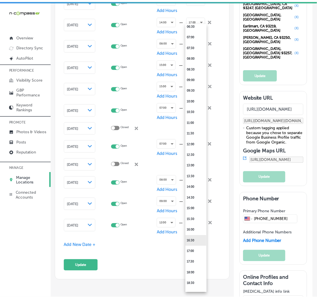
scroll to position [169, 0]
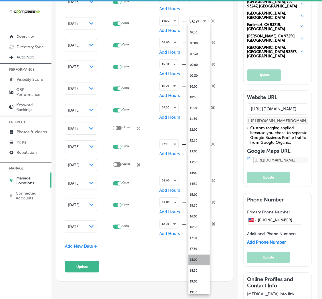
click at [195, 259] on li "18:00" at bounding box center [198, 260] width 21 height 11
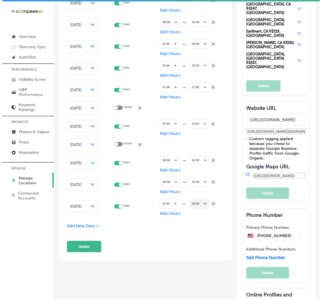
scroll to position [800, 0]
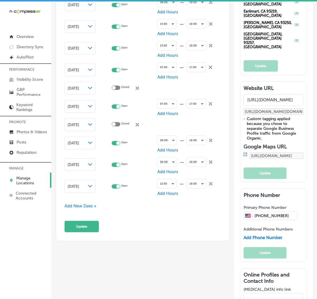
click at [83, 209] on span "Add New Date +" at bounding box center [81, 206] width 32 height 5
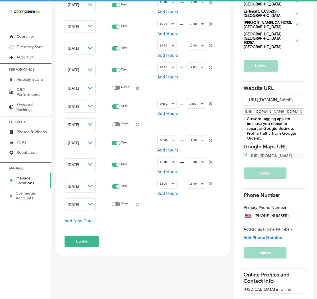
click at [79, 207] on span "[DATE]" at bounding box center [73, 205] width 11 height 4
click at [185, 245] on div "Special Business Hours Enter hours for days when this business has an irregular…" at bounding box center [143, 36] width 156 height 423
click at [91, 205] on div "Path Created with Sketch." at bounding box center [90, 205] width 5 height 5
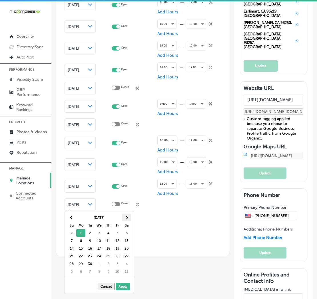
click at [127, 215] on th at bounding box center [126, 218] width 9 height 8
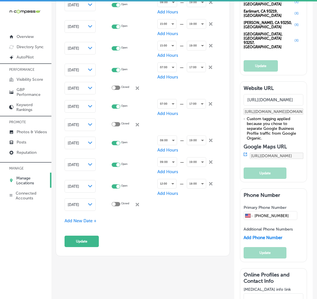
click at [75, 223] on span "Add New Date +" at bounding box center [81, 221] width 32 height 5
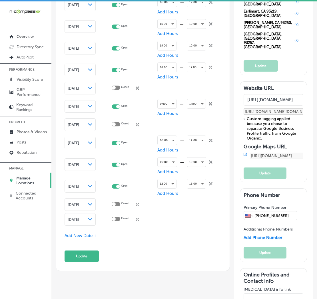
click at [78, 219] on span "[DATE]" at bounding box center [73, 220] width 11 height 4
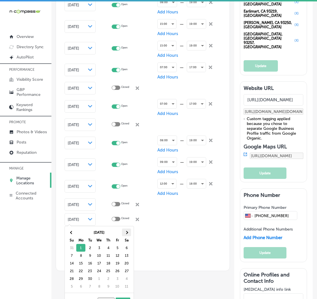
click at [127, 231] on th at bounding box center [126, 233] width 9 height 8
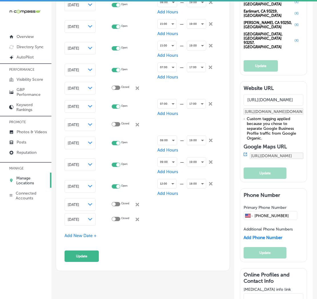
click at [118, 219] on div at bounding box center [116, 219] width 9 height 4
checkbox input "true"
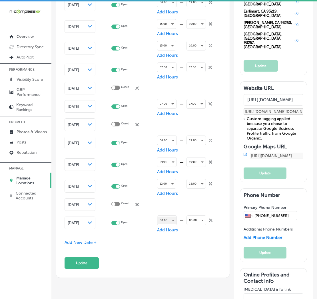
click at [162, 219] on div "00:00" at bounding box center [166, 221] width 19 height 8
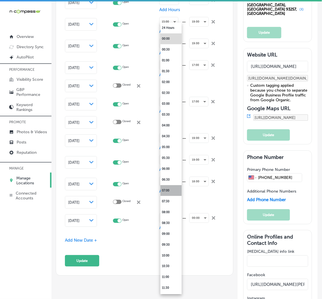
click at [167, 193] on li "07:00" at bounding box center [170, 190] width 21 height 11
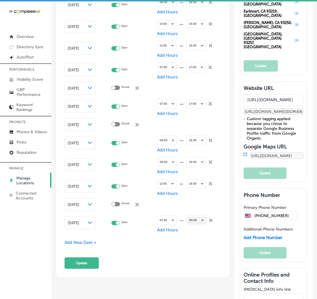
click at [192, 220] on div "00:00" at bounding box center [196, 221] width 19 height 8
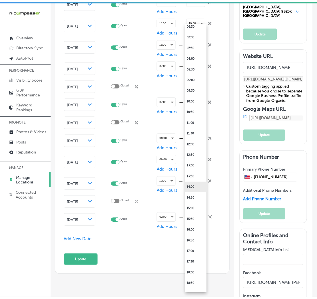
scroll to position [169, 0]
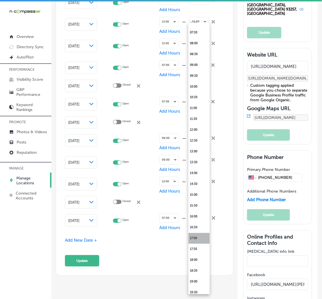
click at [198, 240] on li "17:00" at bounding box center [198, 238] width 21 height 11
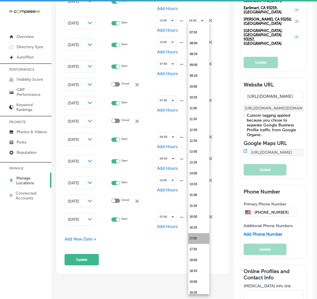
scroll to position [800, 0]
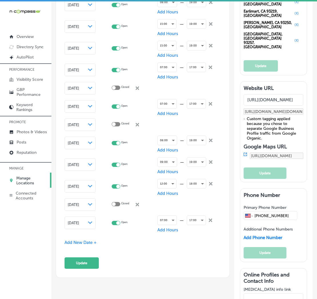
click at [74, 244] on span "Add New Date +" at bounding box center [81, 242] width 32 height 5
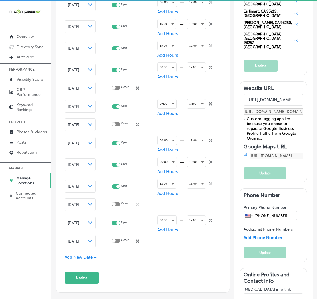
click at [76, 239] on span "[DATE]" at bounding box center [73, 241] width 11 height 4
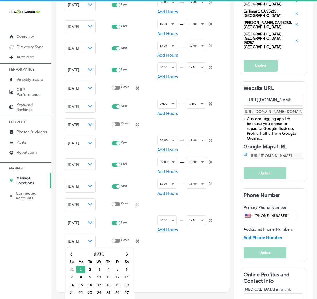
click at [150, 261] on div "Add New Date +" at bounding box center [143, 258] width 156 height 6
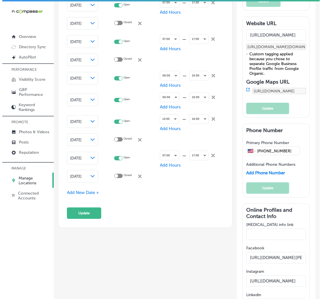
scroll to position [927, 0]
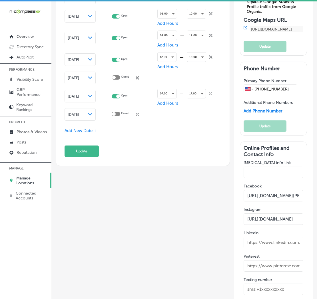
click at [75, 113] on span "[DATE]" at bounding box center [73, 115] width 11 height 4
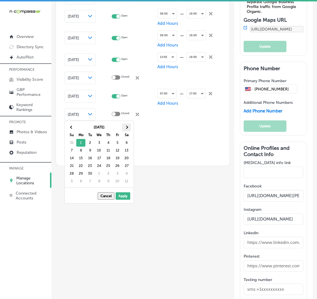
click at [123, 126] on th at bounding box center [126, 128] width 9 height 8
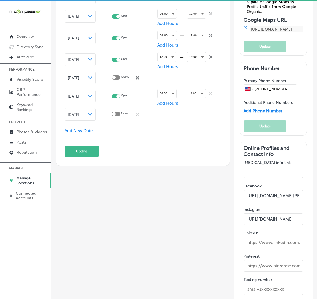
click at [118, 112] on div at bounding box center [116, 114] width 9 height 4
checkbox input "true"
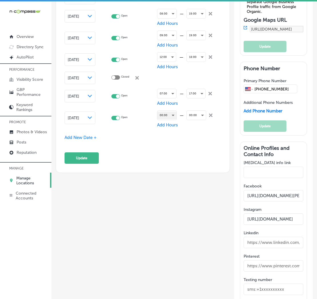
click at [161, 113] on div "00:00" at bounding box center [166, 116] width 19 height 8
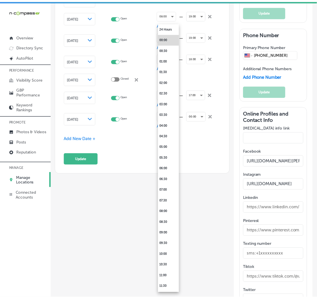
scroll to position [928, 0]
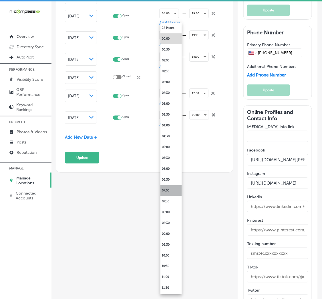
click at [168, 186] on li "07:00" at bounding box center [170, 190] width 21 height 11
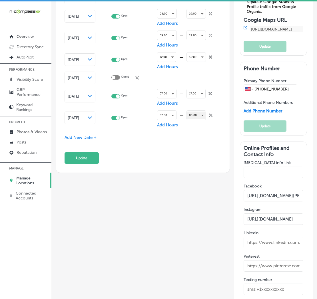
click at [195, 115] on div "00:00" at bounding box center [196, 116] width 19 height 8
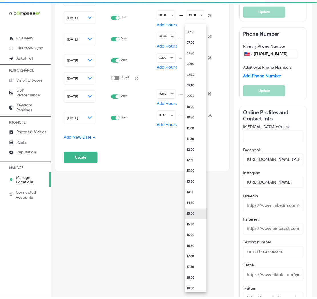
scroll to position [169, 0]
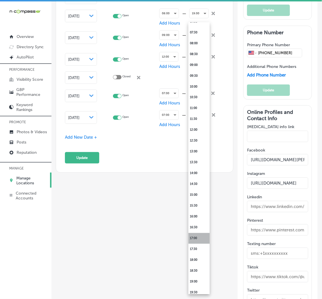
click at [197, 236] on li "17:00" at bounding box center [198, 238] width 21 height 11
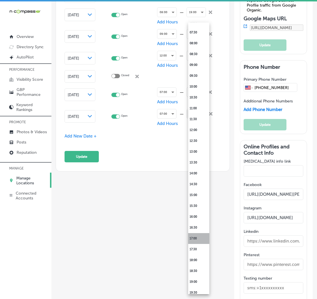
scroll to position [927, 0]
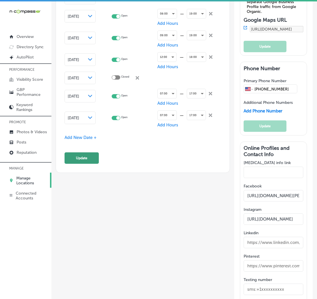
click at [88, 162] on button "Update" at bounding box center [82, 158] width 34 height 11
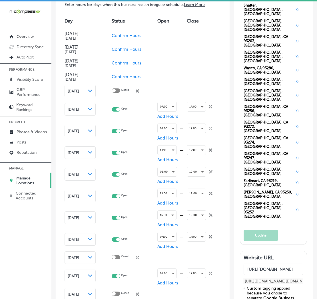
scroll to position [673, 0]
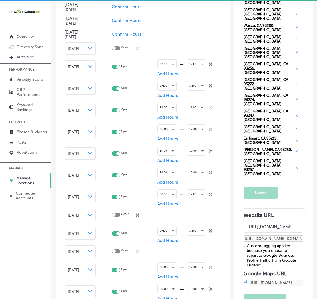
click at [209, 266] on icon at bounding box center [210, 267] width 3 height 3
checkbox input "false"
checkbox input "true"
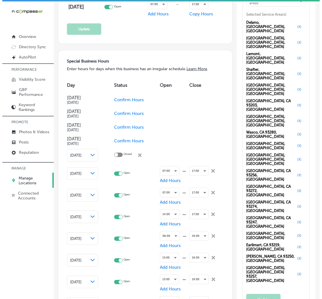
scroll to position [546, 0]
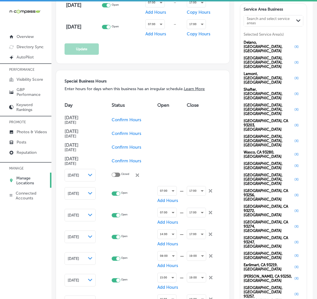
click at [122, 119] on span "Confirm Hours" at bounding box center [127, 119] width 30 height 5
click at [116, 118] on div at bounding box center [114, 120] width 4 height 4
checkbox input "true"
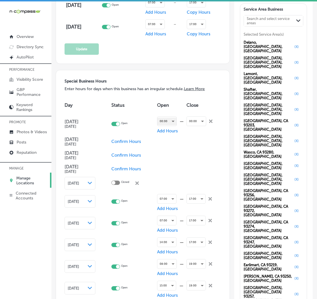
click at [160, 119] on div "00:00" at bounding box center [166, 122] width 19 height 8
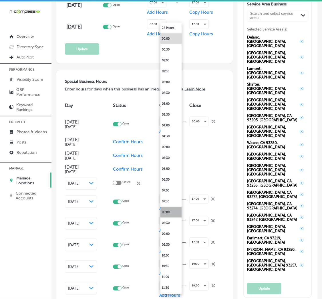
click at [166, 211] on li "08:00" at bounding box center [170, 212] width 21 height 11
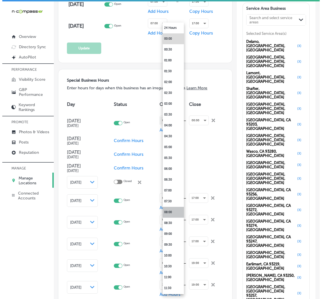
scroll to position [546, 0]
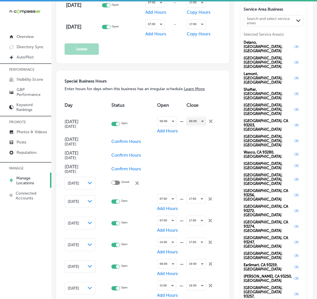
click at [191, 121] on div "00:00" at bounding box center [196, 122] width 19 height 8
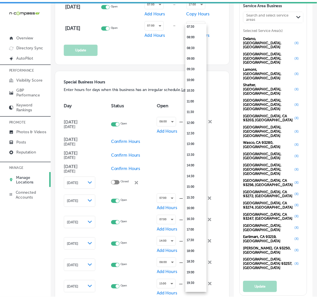
scroll to position [212, 0]
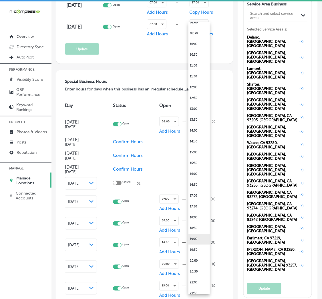
click at [199, 236] on li "19:00" at bounding box center [198, 239] width 21 height 11
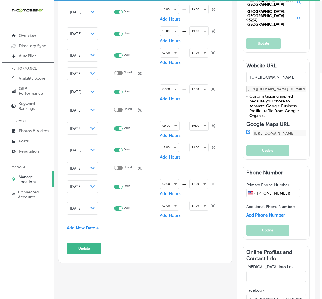
scroll to position [884, 0]
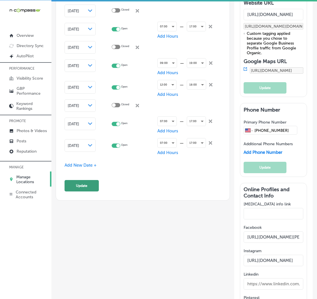
click at [76, 189] on button "Update" at bounding box center [82, 185] width 34 height 11
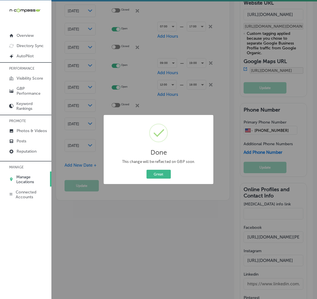
scroll to position [886, 0]
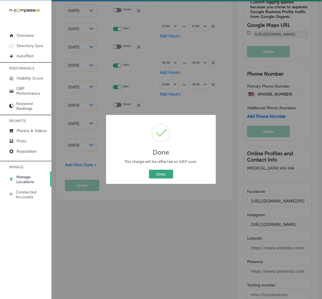
click at [154, 172] on button "Great" at bounding box center [161, 174] width 24 height 9
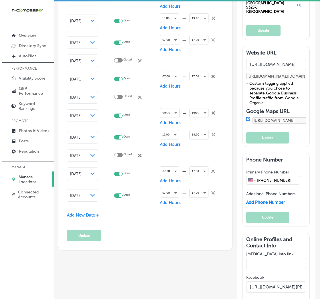
scroll to position [884, 0]
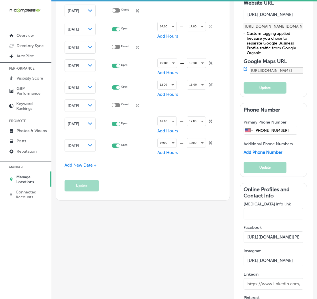
click at [74, 166] on span "Add New Date +" at bounding box center [81, 165] width 32 height 5
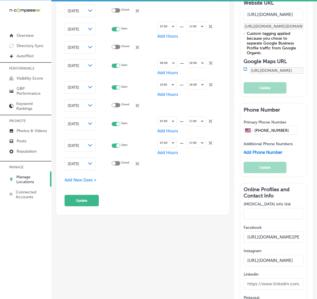
click at [77, 162] on span "[DATE]" at bounding box center [73, 164] width 11 height 4
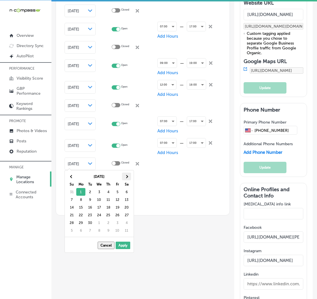
click at [127, 174] on th at bounding box center [126, 177] width 9 height 8
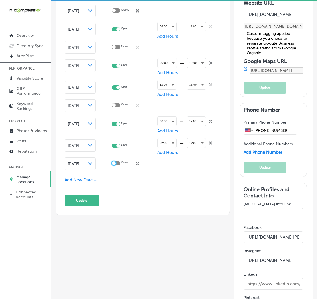
click at [116, 162] on div at bounding box center [114, 164] width 4 height 4
checkbox input "true"
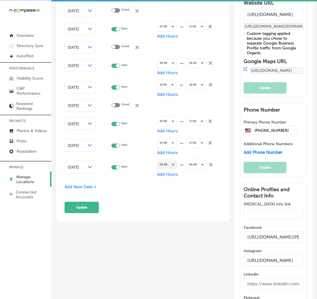
click at [159, 162] on div "00:00" at bounding box center [166, 165] width 19 height 8
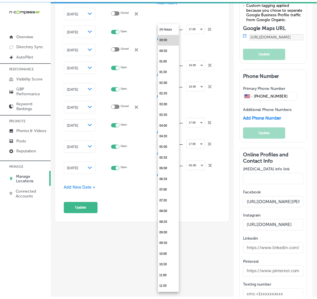
scroll to position [886, 0]
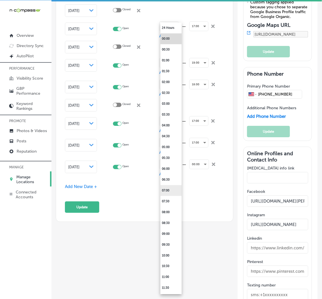
click at [164, 189] on li "07:00" at bounding box center [170, 190] width 21 height 11
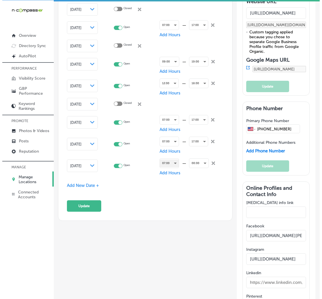
scroll to position [884, 0]
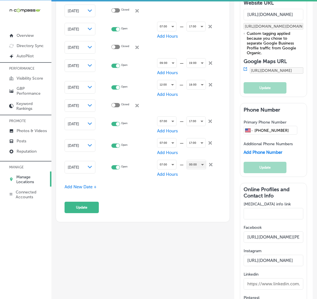
click at [190, 164] on div "00:00" at bounding box center [196, 165] width 19 height 8
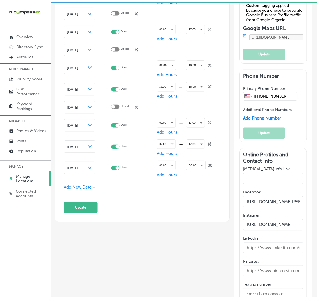
scroll to position [886, 0]
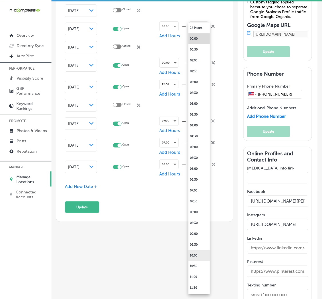
click at [198, 257] on li "10:00" at bounding box center [198, 256] width 21 height 11
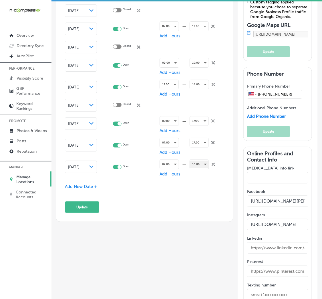
scroll to position [884, 0]
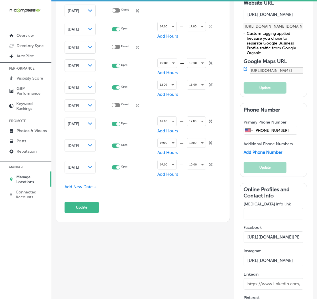
click at [169, 172] on span "Add Hours" at bounding box center [167, 174] width 21 height 5
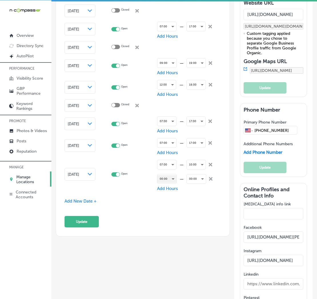
click at [165, 175] on div "00:00" at bounding box center [166, 179] width 19 height 8
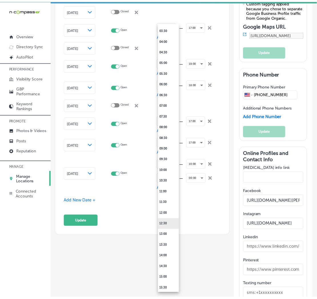
scroll to position [127, 0]
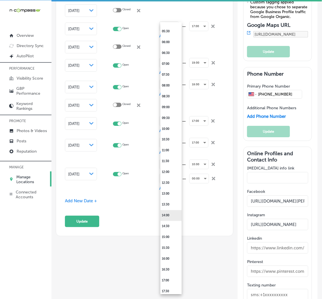
click at [169, 216] on li "14:00" at bounding box center [170, 216] width 21 height 11
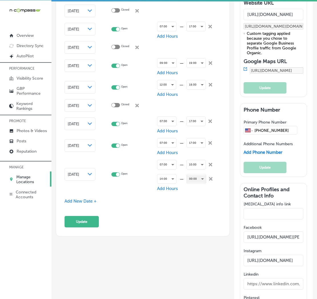
click at [195, 179] on div "00:00" at bounding box center [196, 179] width 19 height 8
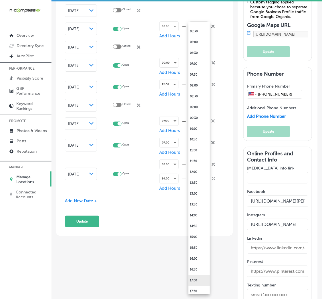
click at [193, 279] on li "17:00" at bounding box center [198, 281] width 21 height 11
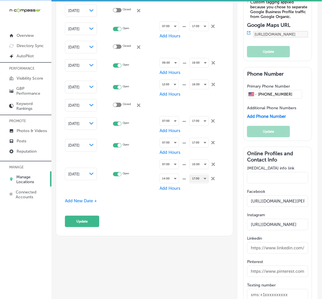
scroll to position [884, 0]
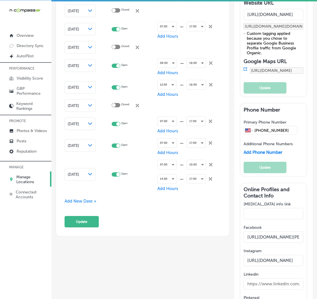
click at [65, 204] on span "Add New Date +" at bounding box center [81, 201] width 32 height 5
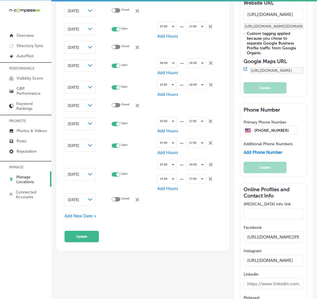
click at [73, 200] on span "[DATE]" at bounding box center [73, 200] width 11 height 4
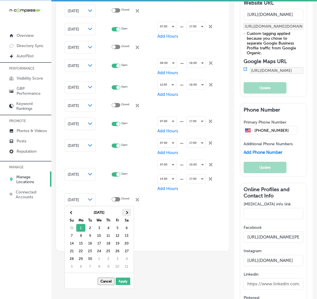
click at [124, 211] on th at bounding box center [126, 213] width 9 height 8
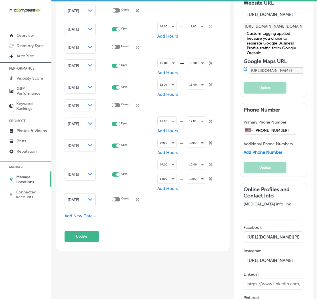
click at [79, 198] on span "[DATE]" at bounding box center [73, 200] width 11 height 4
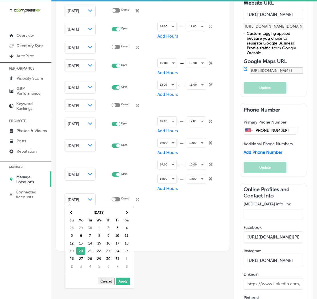
click at [120, 197] on div at bounding box center [116, 199] width 9 height 4
checkbox input "true"
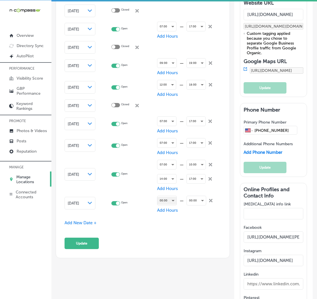
click at [169, 200] on div "00:00" at bounding box center [166, 201] width 19 height 8
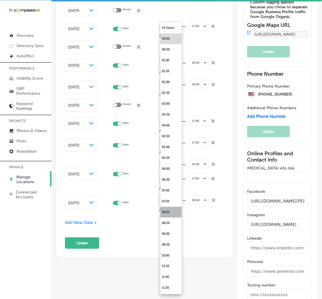
click at [172, 212] on li "08:00" at bounding box center [170, 212] width 21 height 11
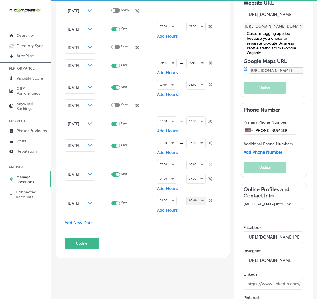
click at [190, 199] on div "00:00" at bounding box center [196, 201] width 19 height 8
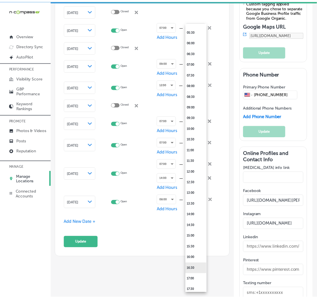
scroll to position [169, 0]
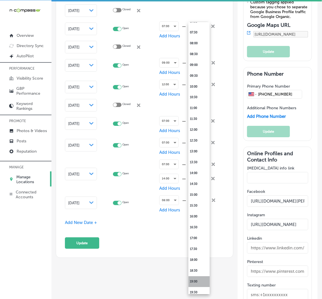
click at [197, 281] on li "19:00" at bounding box center [198, 282] width 21 height 11
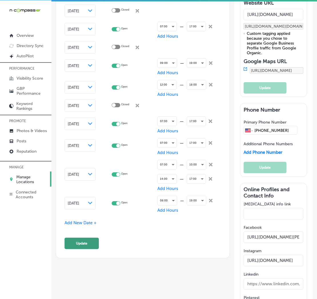
click at [87, 246] on button "Update" at bounding box center [82, 243] width 34 height 11
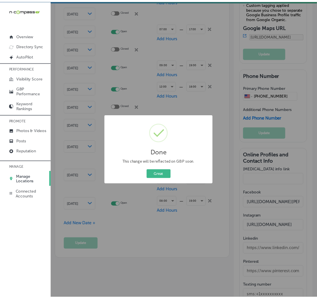
scroll to position [886, 0]
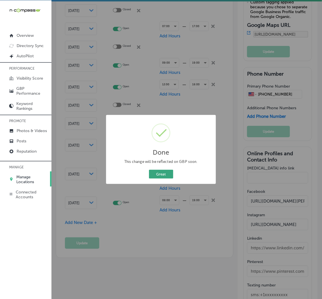
click at [155, 174] on button "Great" at bounding box center [161, 174] width 24 height 9
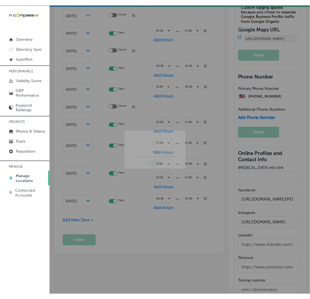
scroll to position [884, 0]
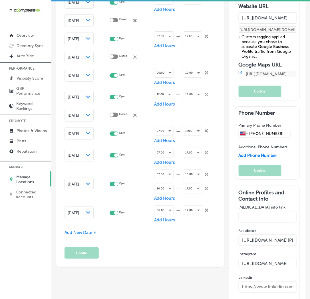
click at [32, 259] on div "iconmonstr-menu-thin copy Created with Sketch. Overview Directory Sync Created …" at bounding box center [25, 149] width 51 height 299
click at [7, 223] on div "iconmonstr-menu-thin copy Created with Sketch. Overview Directory Sync Created …" at bounding box center [25, 149] width 51 height 299
click at [138, 245] on div "Special Business Hours Enter hours for days when this business has an irregular…" at bounding box center [141, 4] width 152 height 510
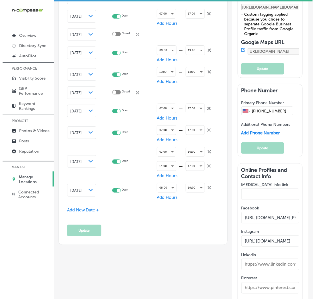
scroll to position [927, 0]
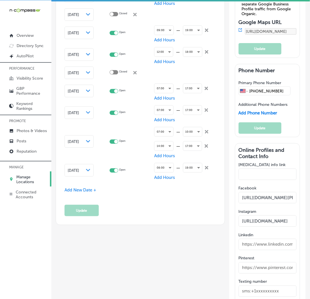
click at [79, 190] on span "Add New Date +" at bounding box center [81, 190] width 32 height 5
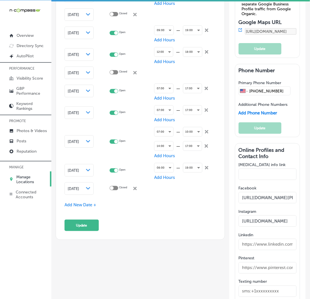
click at [77, 187] on span "[DATE]" at bounding box center [73, 189] width 11 height 4
click at [69, 187] on span "[DATE]" at bounding box center [73, 189] width 11 height 4
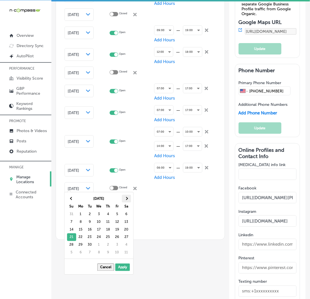
click at [125, 199] on span at bounding box center [126, 198] width 3 height 3
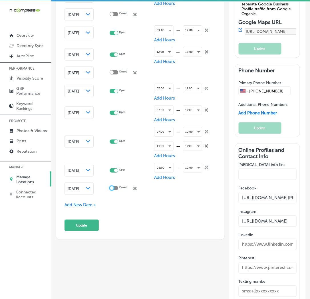
click at [113, 187] on div at bounding box center [112, 189] width 4 height 4
checkbox input "true"
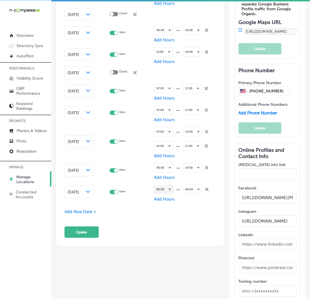
click at [159, 186] on div "00:00" at bounding box center [163, 190] width 19 height 8
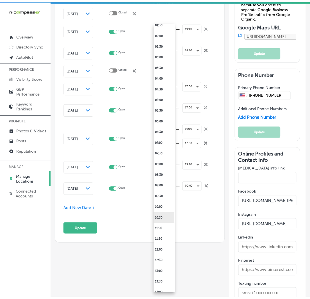
scroll to position [85, 0]
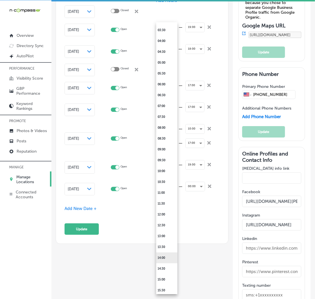
click at [163, 259] on li "14:00" at bounding box center [166, 258] width 21 height 11
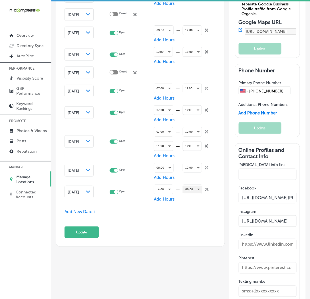
click at [189, 186] on div "00:00" at bounding box center [192, 190] width 19 height 8
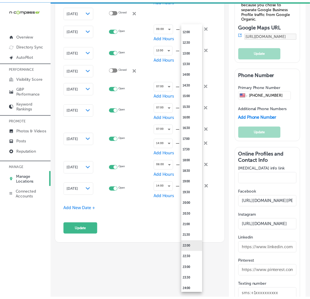
scroll to position [270, 0]
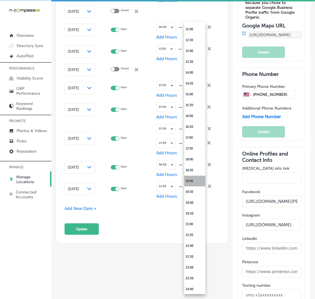
click at [191, 184] on li "19:00" at bounding box center [194, 181] width 21 height 11
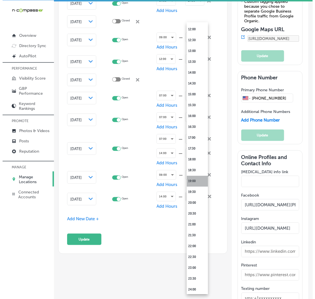
scroll to position [927, 0]
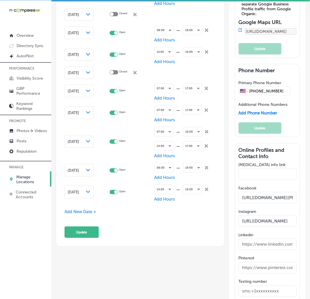
click at [89, 211] on span "Add New Date +" at bounding box center [81, 211] width 32 height 5
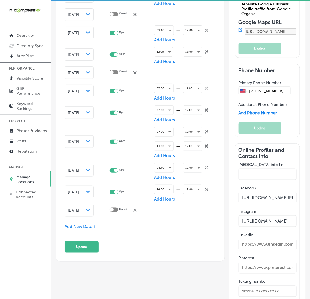
click at [79, 209] on span "[DATE]" at bounding box center [73, 211] width 11 height 4
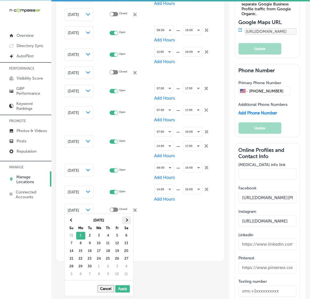
click at [127, 220] on span at bounding box center [126, 220] width 3 height 3
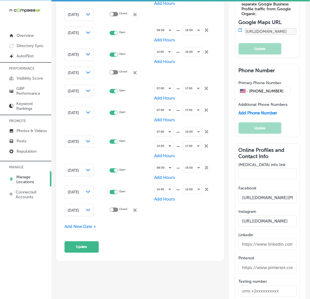
click at [112, 208] on div at bounding box center [112, 210] width 4 height 4
checkbox input "true"
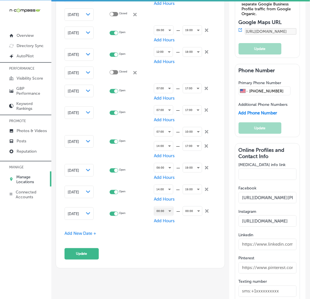
click at [164, 208] on div "00:00" at bounding box center [163, 212] width 19 height 8
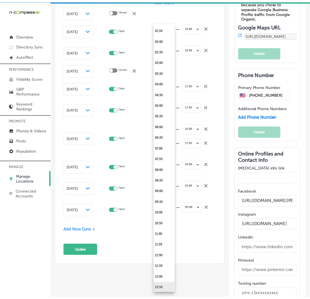
scroll to position [85, 0]
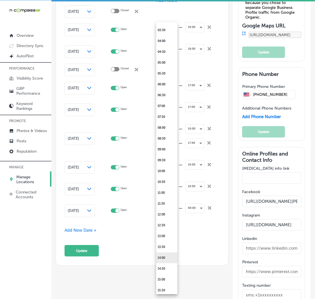
click at [165, 258] on li "14:00" at bounding box center [166, 258] width 21 height 11
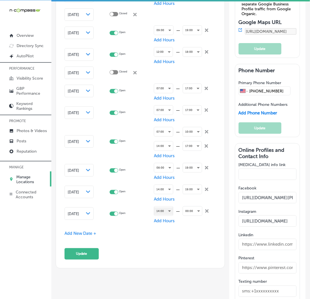
click at [158, 208] on div "14:00" at bounding box center [163, 212] width 19 height 8
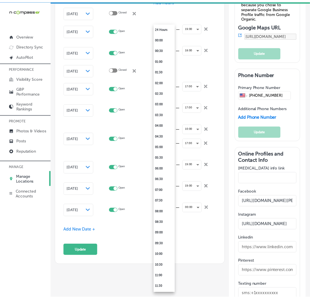
scroll to position [184, 0]
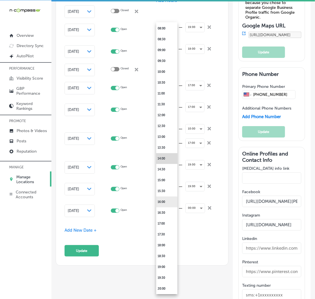
click at [160, 203] on li "16:00" at bounding box center [166, 202] width 21 height 11
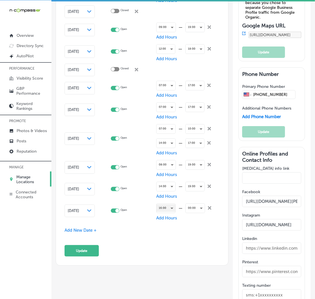
scroll to position [927, 0]
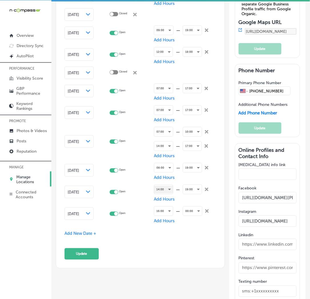
click at [158, 186] on div "14:00" at bounding box center [163, 190] width 19 height 8
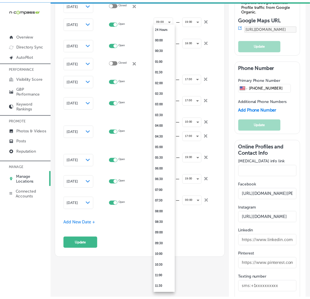
scroll to position [184, 0]
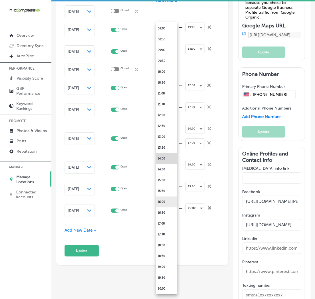
click at [163, 204] on li "16:00" at bounding box center [166, 202] width 21 height 11
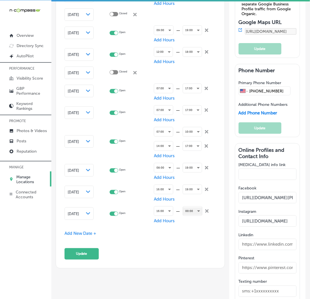
click at [193, 208] on div "00:00" at bounding box center [192, 212] width 19 height 8
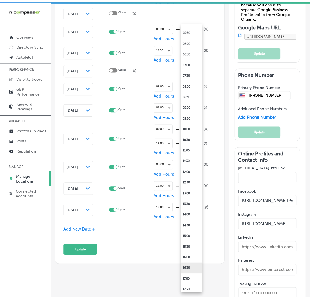
scroll to position [169, 0]
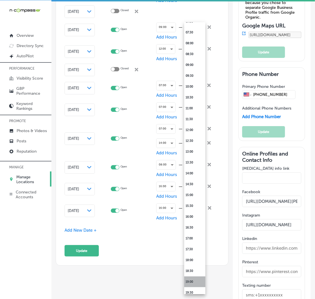
click at [195, 284] on li "19:00" at bounding box center [194, 282] width 21 height 11
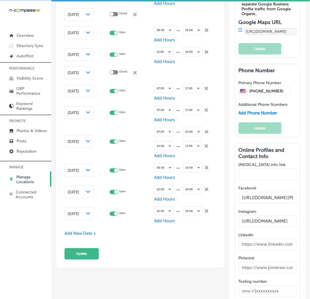
click at [70, 231] on span "Add New Date +" at bounding box center [81, 233] width 32 height 5
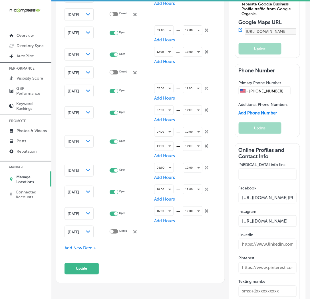
click at [78, 230] on span "[DATE]" at bounding box center [73, 232] width 11 height 4
click at [77, 230] on span "[DATE]" at bounding box center [73, 232] width 11 height 4
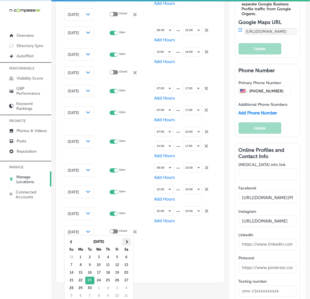
click at [128, 243] on th at bounding box center [126, 243] width 9 height 8
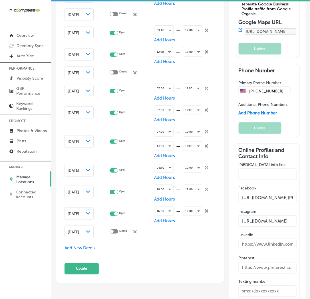
click at [79, 248] on span "Add New Date +" at bounding box center [81, 248] width 32 height 5
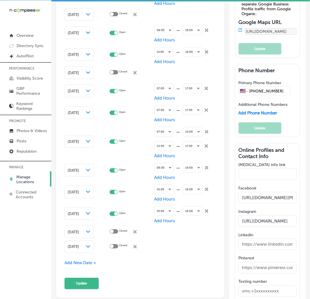
click at [86, 246] on div "[DATE] Path Created with Sketch." at bounding box center [79, 247] width 23 height 5
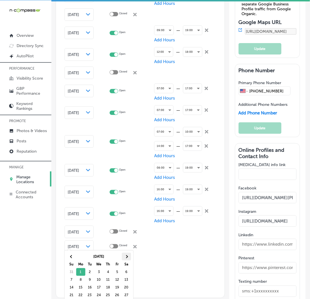
click at [124, 259] on th at bounding box center [126, 257] width 9 height 8
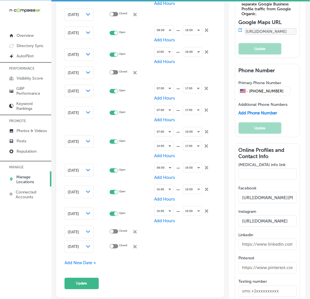
click at [111, 245] on div at bounding box center [112, 247] width 4 height 4
checkbox input "true"
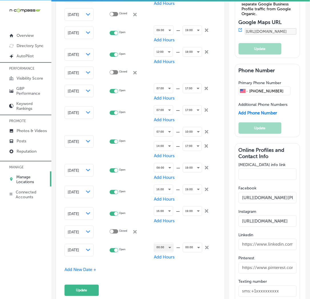
click at [160, 244] on div "00:00" at bounding box center [163, 248] width 19 height 8
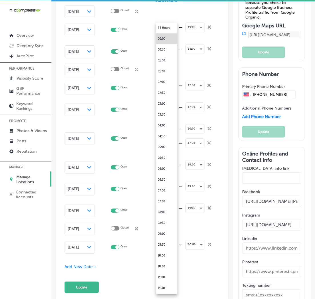
click at [140, 264] on div at bounding box center [157, 149] width 315 height 299
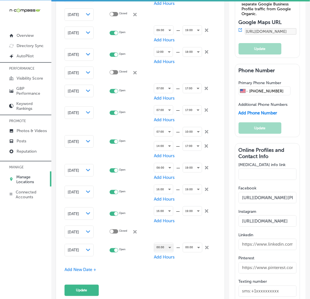
click at [162, 244] on div "00:00" at bounding box center [163, 248] width 19 height 8
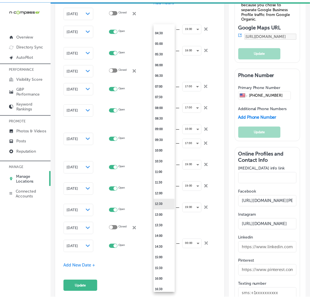
scroll to position [169, 0]
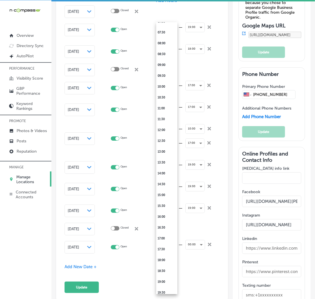
click at [52, 262] on div at bounding box center [157, 149] width 315 height 299
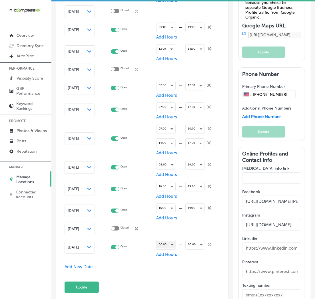
scroll to position [927, 0]
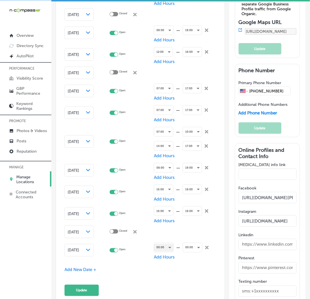
click at [163, 244] on div "00:00" at bounding box center [163, 248] width 19 height 8
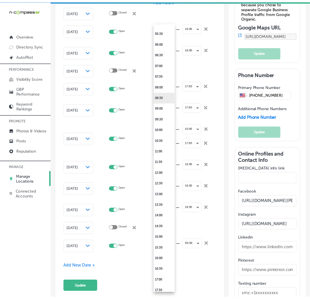
scroll to position [127, 0]
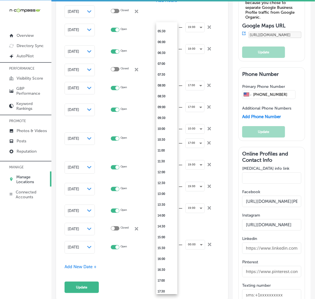
click at [21, 250] on div "iconmonstr-menu-thin copy Created with Sketch. Overview Directory Sync Created …" at bounding box center [25, 149] width 51 height 299
click at [51, 229] on div at bounding box center [157, 149] width 315 height 299
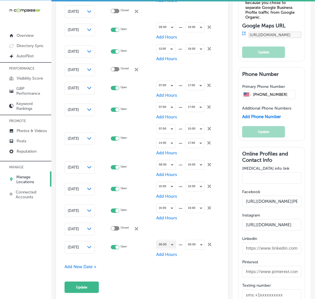
scroll to position [927, 0]
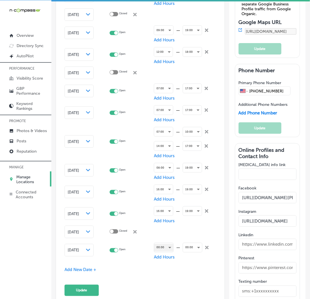
click at [158, 244] on div "00:00" at bounding box center [163, 248] width 19 height 8
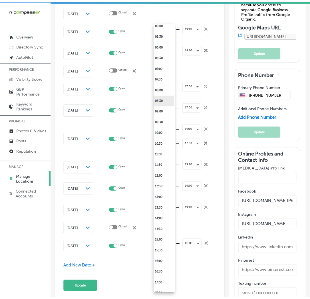
scroll to position [127, 0]
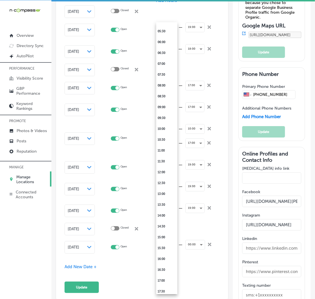
click at [199, 275] on div at bounding box center [157, 149] width 315 height 299
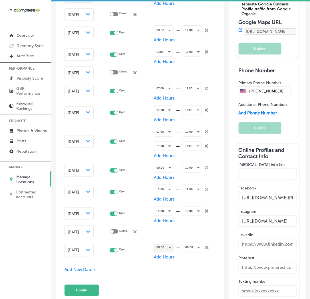
click at [157, 244] on div "00:00" at bounding box center [163, 248] width 19 height 8
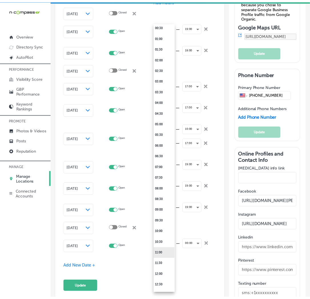
scroll to position [42, 0]
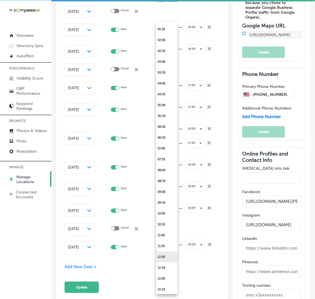
click at [165, 257] on li "12:00" at bounding box center [166, 257] width 21 height 11
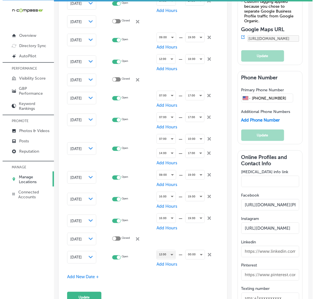
scroll to position [927, 0]
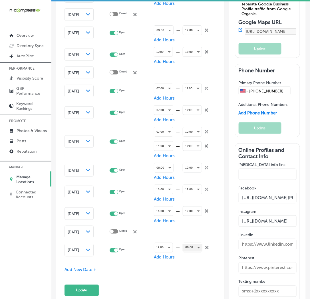
click at [193, 244] on div "00:00" at bounding box center [192, 248] width 19 height 8
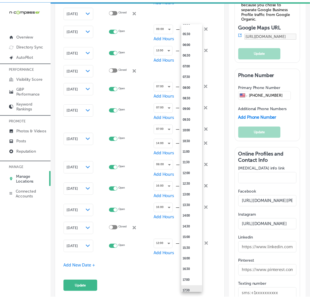
scroll to position [169, 0]
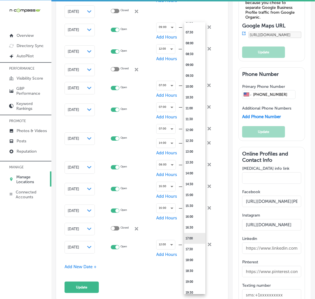
click at [190, 236] on li "17:00" at bounding box center [194, 238] width 21 height 11
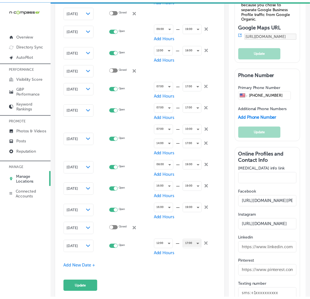
scroll to position [927, 0]
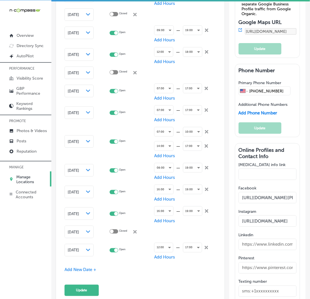
click at [81, 270] on span "Add New Date +" at bounding box center [81, 270] width 32 height 5
click at [79, 267] on span "[DATE]" at bounding box center [73, 269] width 11 height 4
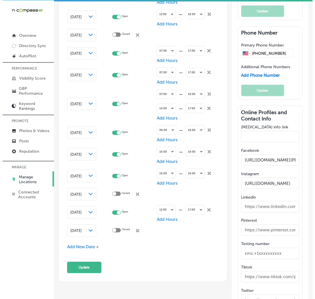
scroll to position [1006, 0]
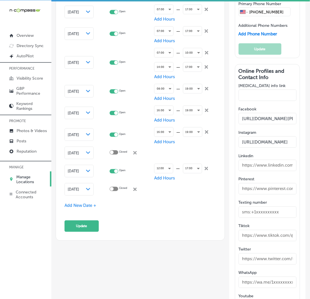
click at [77, 188] on span "[DATE]" at bounding box center [73, 190] width 11 height 4
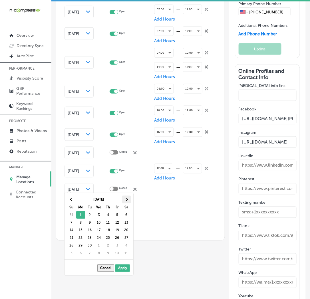
click at [129, 201] on th at bounding box center [126, 200] width 9 height 8
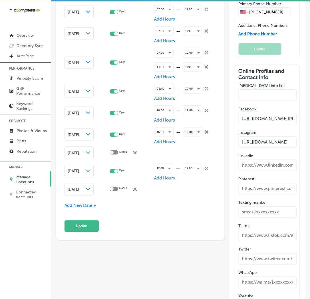
click at [113, 187] on div at bounding box center [114, 189] width 9 height 5
click at [115, 187] on div at bounding box center [114, 189] width 9 height 4
checkbox input "true"
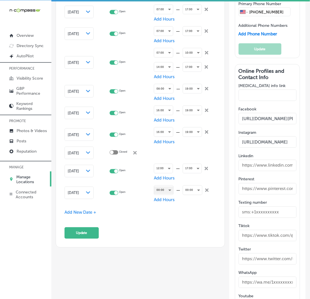
click at [159, 187] on div "00:00" at bounding box center [163, 191] width 19 height 8
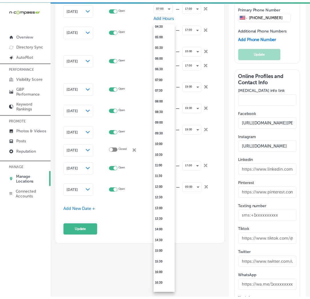
scroll to position [47, 0]
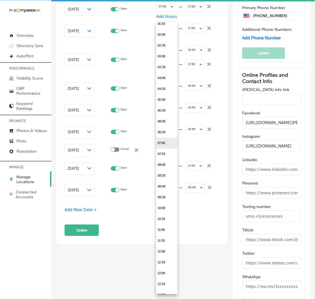
click at [165, 142] on li "07:00" at bounding box center [166, 143] width 21 height 11
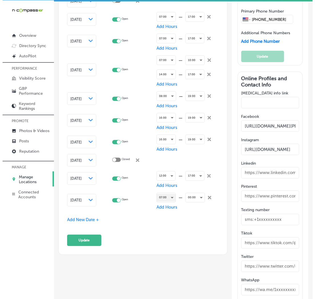
scroll to position [1006, 0]
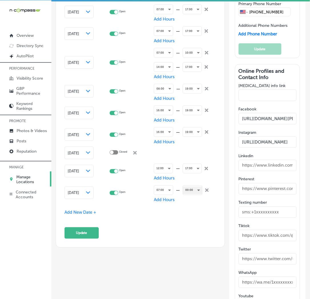
click at [194, 187] on div "00:00" at bounding box center [192, 191] width 19 height 8
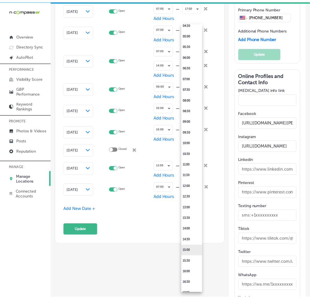
scroll to position [127, 0]
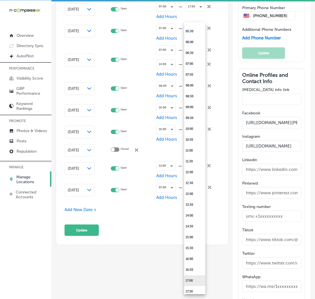
click at [191, 283] on li "17:00" at bounding box center [194, 281] width 21 height 11
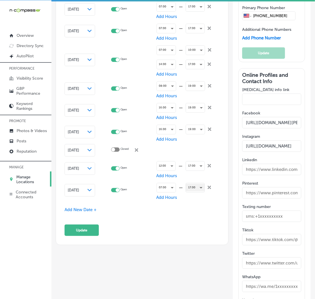
scroll to position [1006, 0]
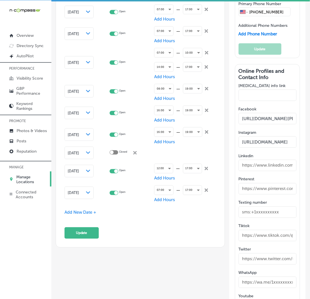
click at [74, 213] on span "Add New Date +" at bounding box center [81, 212] width 32 height 5
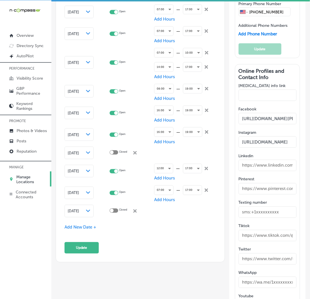
click at [86, 209] on div "[DATE] Path Created with Sketch." at bounding box center [79, 211] width 23 height 5
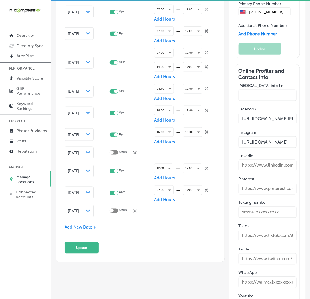
click at [86, 209] on div "[DATE] Path Created with Sketch." at bounding box center [79, 211] width 23 height 5
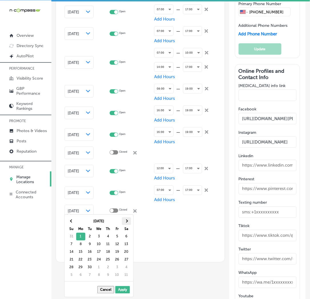
click at [123, 221] on th at bounding box center [126, 222] width 9 height 8
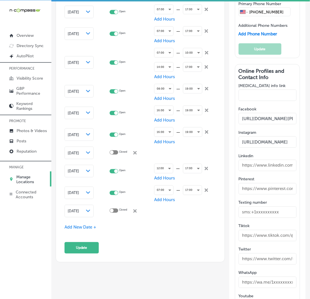
click at [70, 226] on span "Add New Date +" at bounding box center [81, 227] width 32 height 5
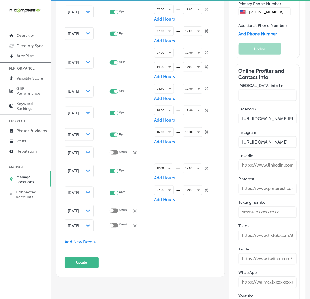
click at [78, 224] on span "[DATE]" at bounding box center [73, 226] width 11 height 4
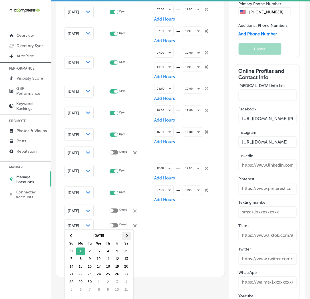
click at [125, 236] on span at bounding box center [126, 236] width 3 height 3
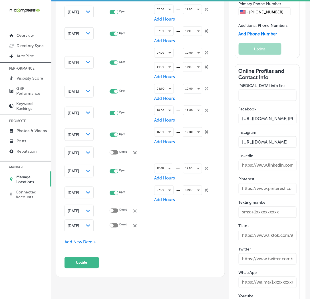
click at [117, 219] on td "Closed close Created with Sketch." at bounding box center [132, 226] width 45 height 15
click at [117, 224] on div at bounding box center [114, 226] width 9 height 4
checkbox input "true"
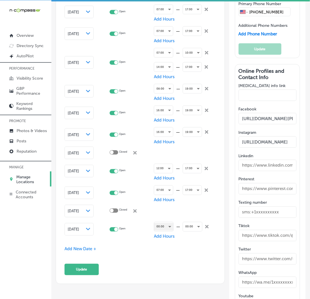
click at [159, 223] on div "00:00" at bounding box center [163, 227] width 19 height 8
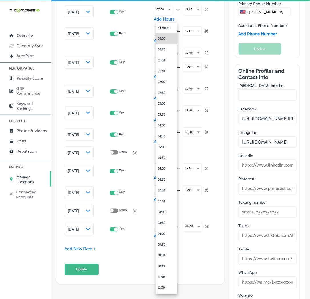
scroll to position [999, 0]
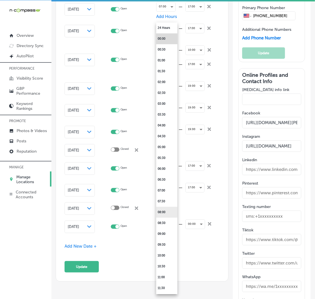
click at [166, 210] on li "08:00" at bounding box center [166, 212] width 21 height 11
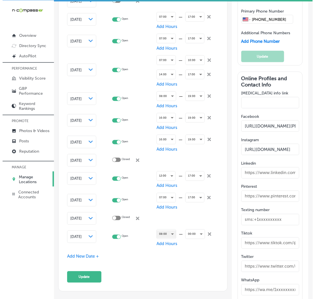
scroll to position [1006, 0]
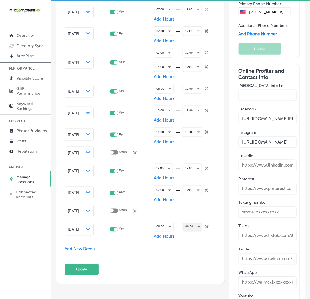
click at [187, 223] on div "00:00" at bounding box center [192, 227] width 19 height 8
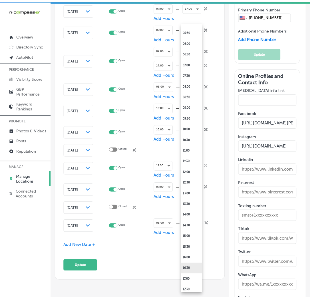
scroll to position [169, 0]
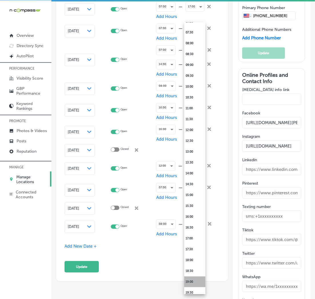
click at [190, 280] on li "19:00" at bounding box center [194, 282] width 21 height 11
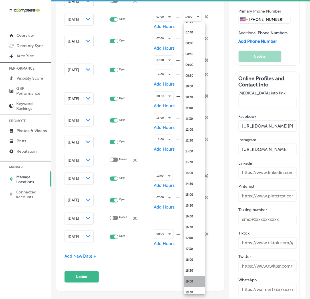
scroll to position [1006, 0]
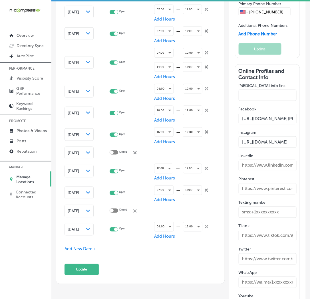
click at [88, 250] on span "Add New Date +" at bounding box center [81, 249] width 32 height 5
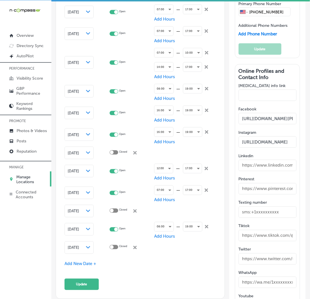
click at [79, 246] on span "[DATE]" at bounding box center [73, 248] width 11 height 4
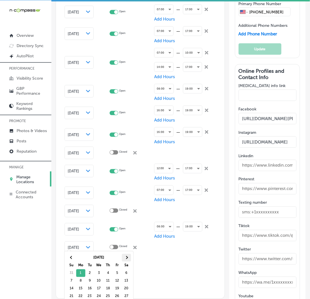
click at [125, 258] on th at bounding box center [126, 258] width 9 height 8
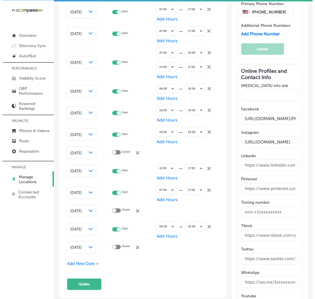
scroll to position [1061, 0]
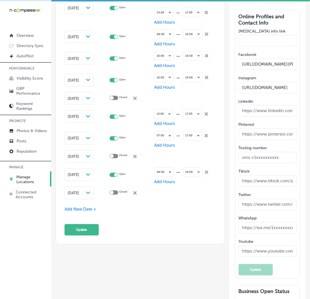
click at [86, 191] on div "[DATE] Path Created with Sketch." at bounding box center [79, 193] width 23 height 5
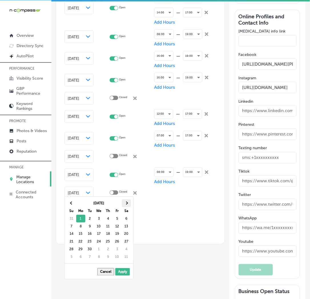
click at [125, 201] on th at bounding box center [126, 204] width 9 height 8
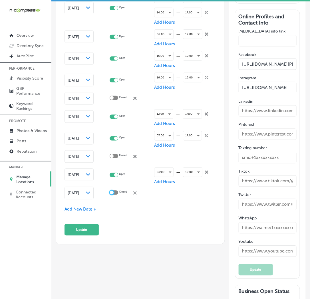
click at [112, 191] on div at bounding box center [112, 193] width 4 height 4
checkbox input "true"
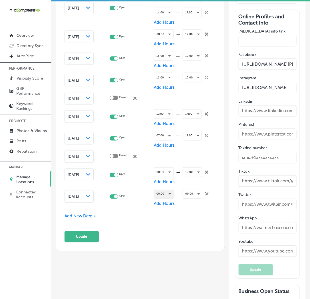
click at [158, 191] on div "00:00" at bounding box center [163, 195] width 19 height 8
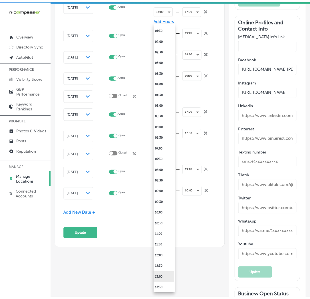
scroll to position [85, 0]
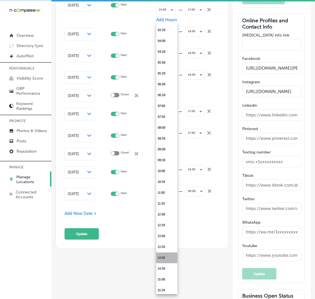
click at [168, 257] on li "14:00" at bounding box center [166, 258] width 21 height 11
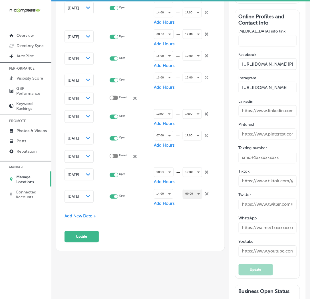
click at [183, 191] on div "00:00" at bounding box center [192, 195] width 19 height 8
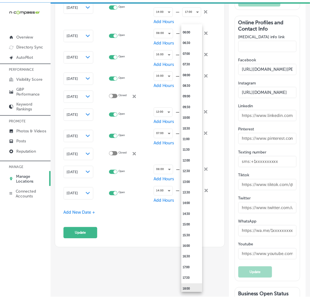
scroll to position [169, 0]
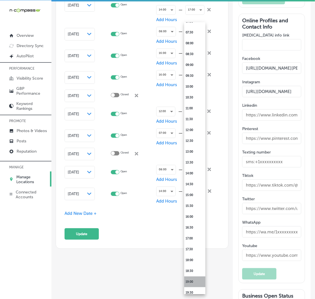
click at [191, 279] on li "19:00" at bounding box center [194, 282] width 21 height 11
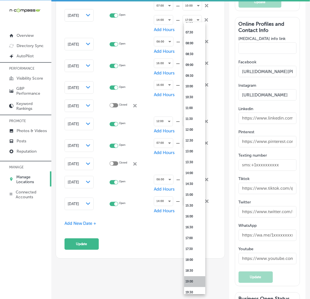
scroll to position [1061, 0]
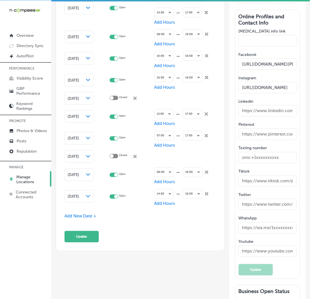
click at [74, 215] on span "Add New Date +" at bounding box center [81, 216] width 32 height 5
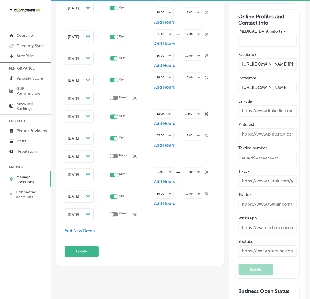
click at [79, 213] on span "[DATE]" at bounding box center [73, 215] width 11 height 4
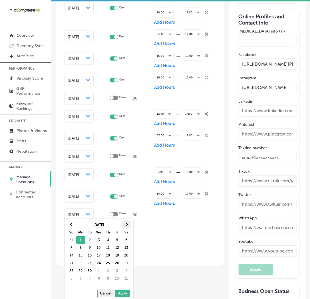
click at [127, 224] on th at bounding box center [126, 225] width 9 height 8
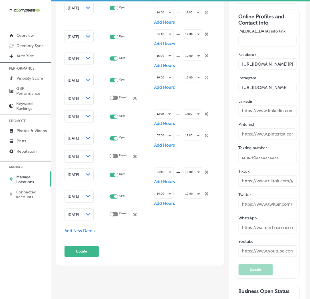
click at [79, 232] on span "Add New Date +" at bounding box center [81, 231] width 32 height 5
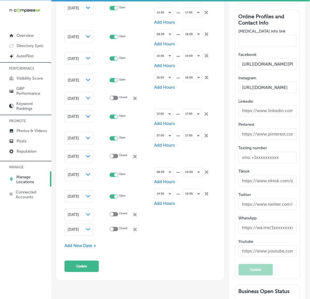
click at [78, 228] on span "[DATE]" at bounding box center [73, 230] width 11 height 4
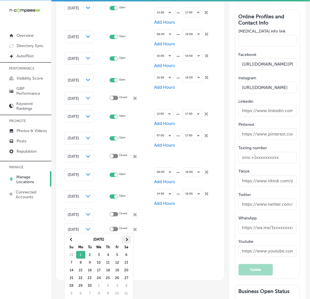
click at [126, 236] on th at bounding box center [126, 240] width 9 height 8
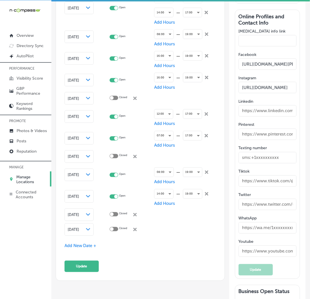
click at [76, 245] on span "Add New Date +" at bounding box center [81, 246] width 32 height 5
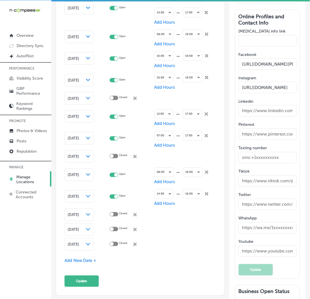
click at [89, 243] on div "Path Created with Sketch." at bounding box center [88, 245] width 5 height 5
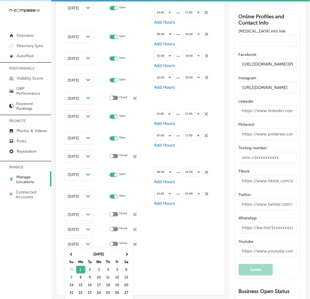
click at [153, 261] on div "Add New Date +" at bounding box center [141, 261] width 152 height 6
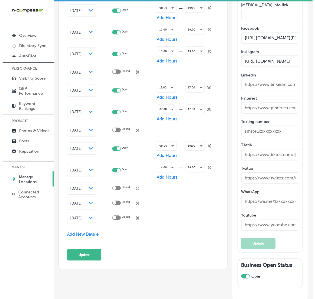
scroll to position [1112, 0]
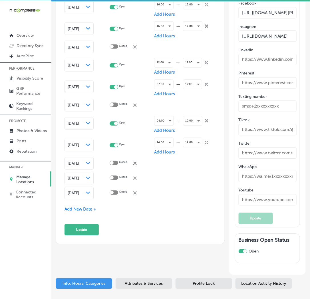
click at [79, 191] on span "[DATE]" at bounding box center [73, 193] width 11 height 4
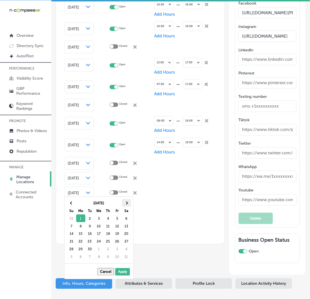
click at [129, 203] on th at bounding box center [126, 203] width 9 height 8
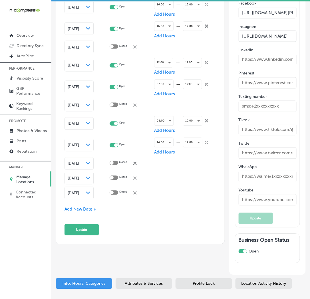
click at [115, 191] on div at bounding box center [114, 193] width 9 height 4
checkbox input "true"
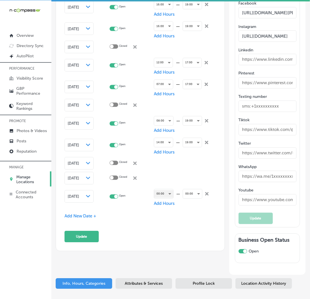
click at [164, 191] on div "00:00" at bounding box center [163, 195] width 19 height 8
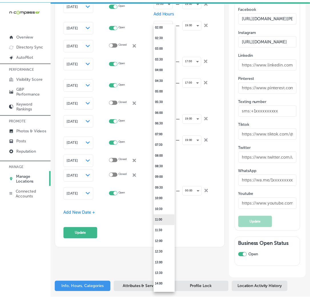
scroll to position [42, 0]
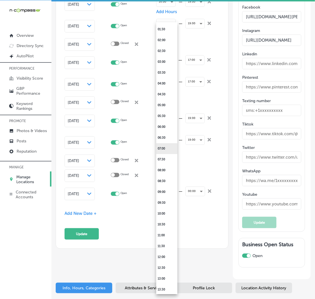
click at [166, 152] on li "07:00" at bounding box center [166, 148] width 21 height 11
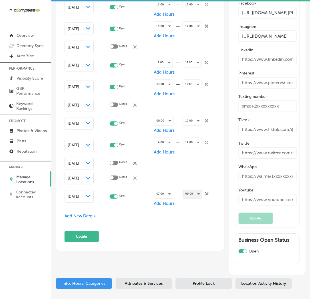
click at [186, 192] on div "00:00" at bounding box center [192, 195] width 19 height 8
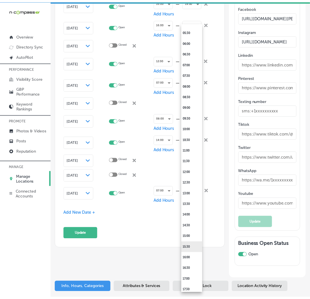
scroll to position [169, 0]
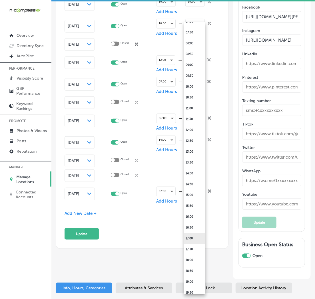
click at [193, 238] on li "17:00" at bounding box center [194, 238] width 21 height 11
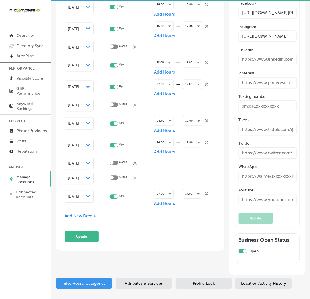
click at [153, 217] on div at bounding box center [155, 149] width 310 height 299
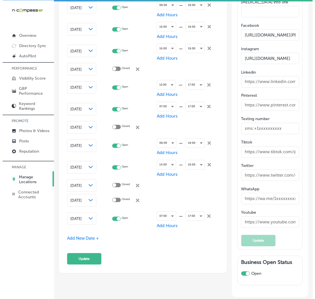
scroll to position [1070, 0]
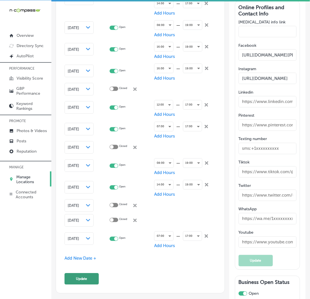
click at [90, 281] on button "Update" at bounding box center [82, 279] width 34 height 11
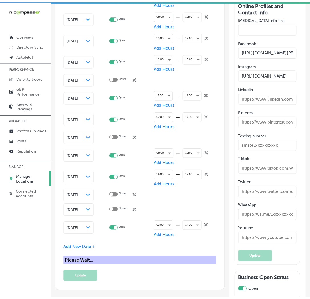
scroll to position [1063, 0]
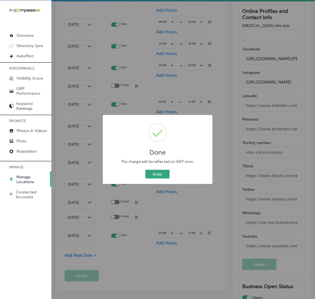
click at [151, 173] on button "Great" at bounding box center [157, 174] width 24 height 9
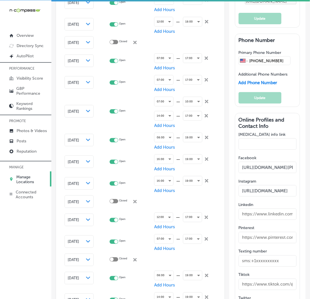
scroll to position [943, 0]
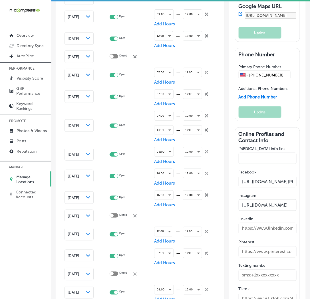
click at [12, 258] on div "iconmonstr-menu-thin copy Created with Sketch. Overview Directory Sync Created …" at bounding box center [25, 149] width 51 height 299
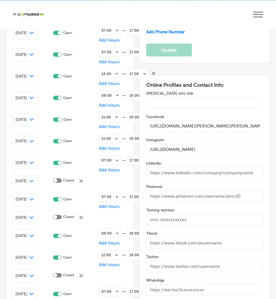
select select "US"
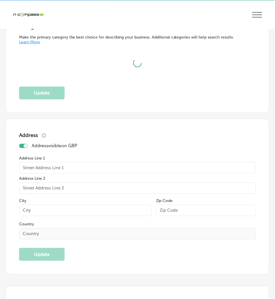
scroll to position [942, 0]
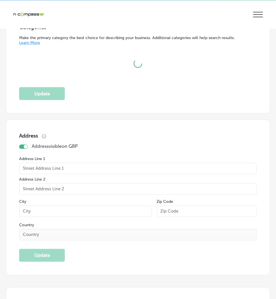
type input "[URL][DOMAIN_NAME]"
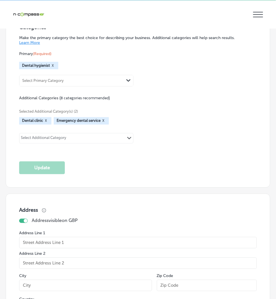
checkbox input "true"
type input "[PHONE_NUMBER]"
type input "[STREET_ADDRESS][PERSON_NAME]"
type input "McFarland"
type input "93250"
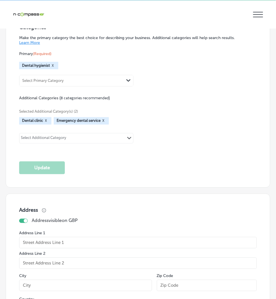
type input "US"
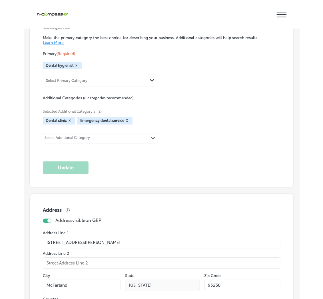
scroll to position [942, 0]
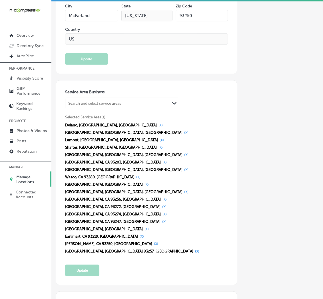
select select "US"
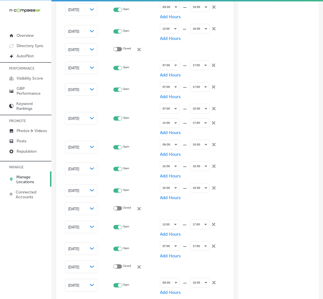
type input "[STREET_ADDRESS][PERSON_NAME]"
type input "McFarland"
type input "93250"
type input "US"
type input "[URL][DOMAIN_NAME]"
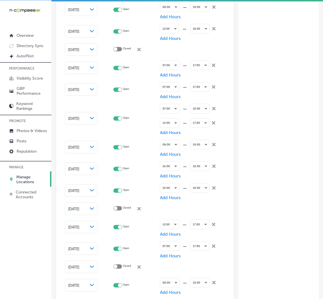
checkbox input "true"
type input "[PHONE_NUMBER]"
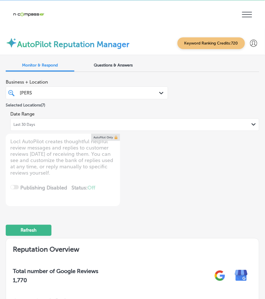
scroll to position [114, 0]
